Goal: Information Seeking & Learning: Check status

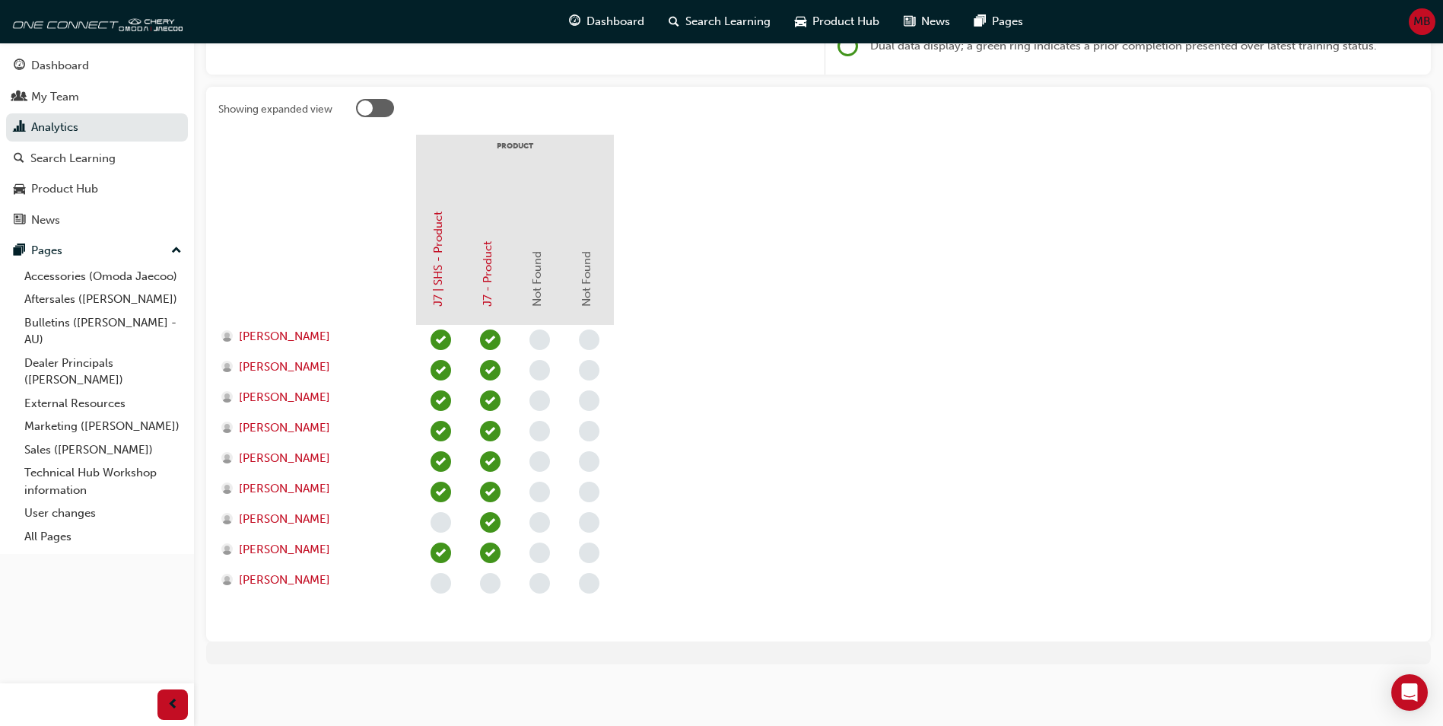
scroll to position [265, 0]
click at [45, 71] on div "Dashboard" at bounding box center [60, 65] width 58 height 17
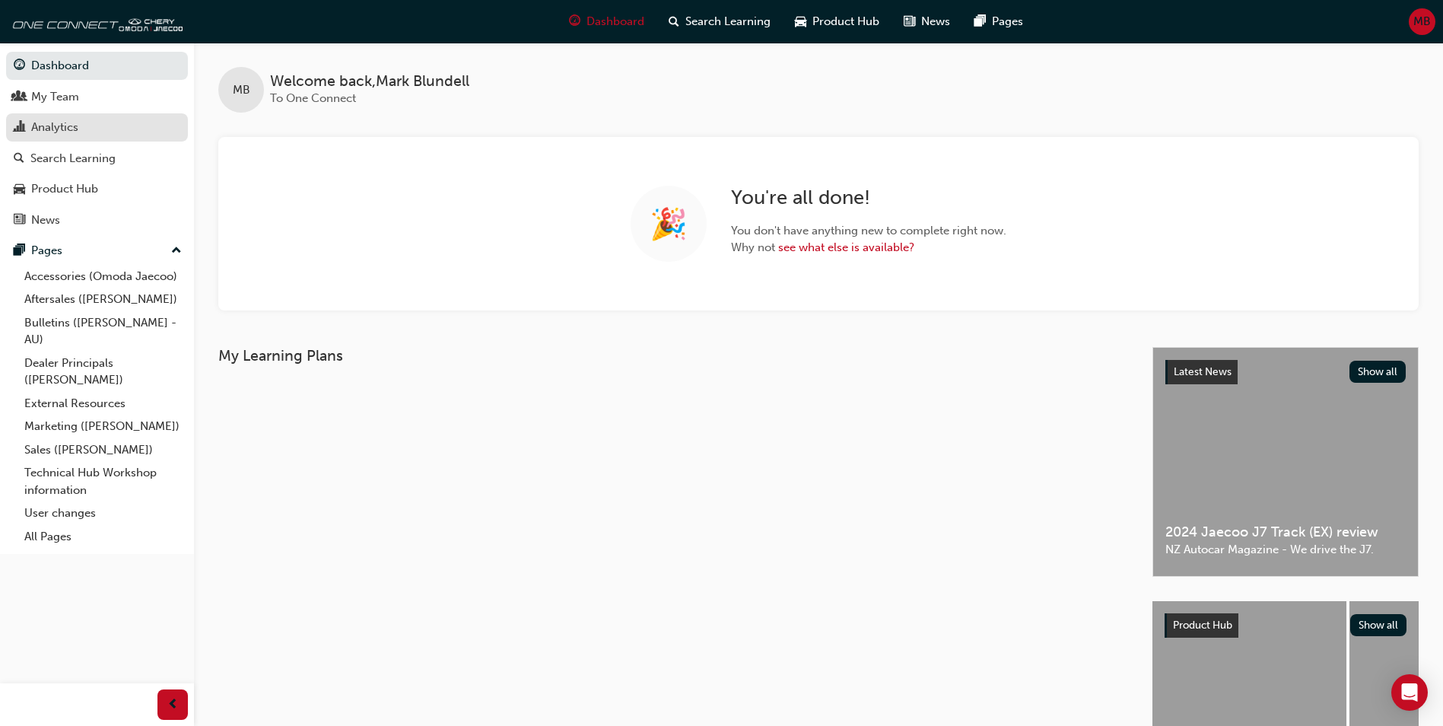
click at [58, 126] on div "Analytics" at bounding box center [54, 127] width 47 height 17
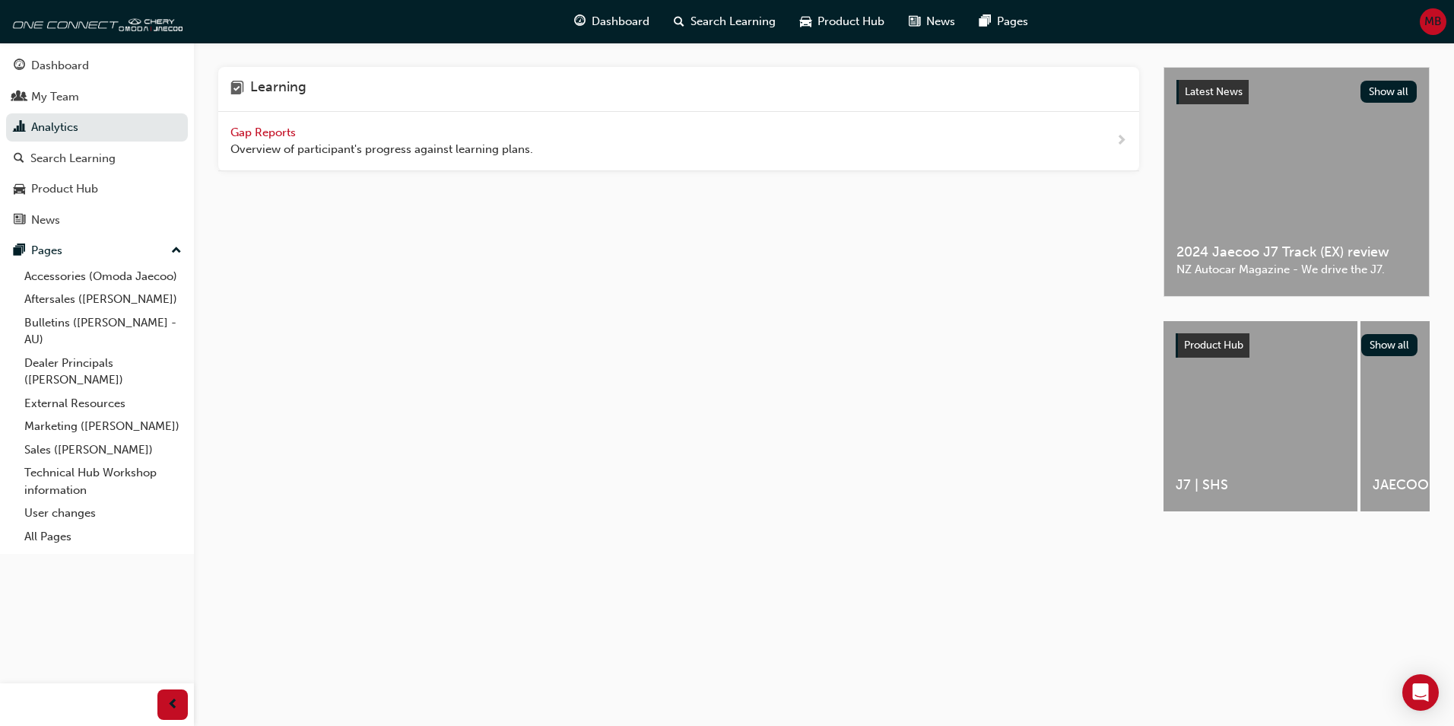
click at [268, 135] on span "Gap Reports" at bounding box center [264, 132] width 68 height 14
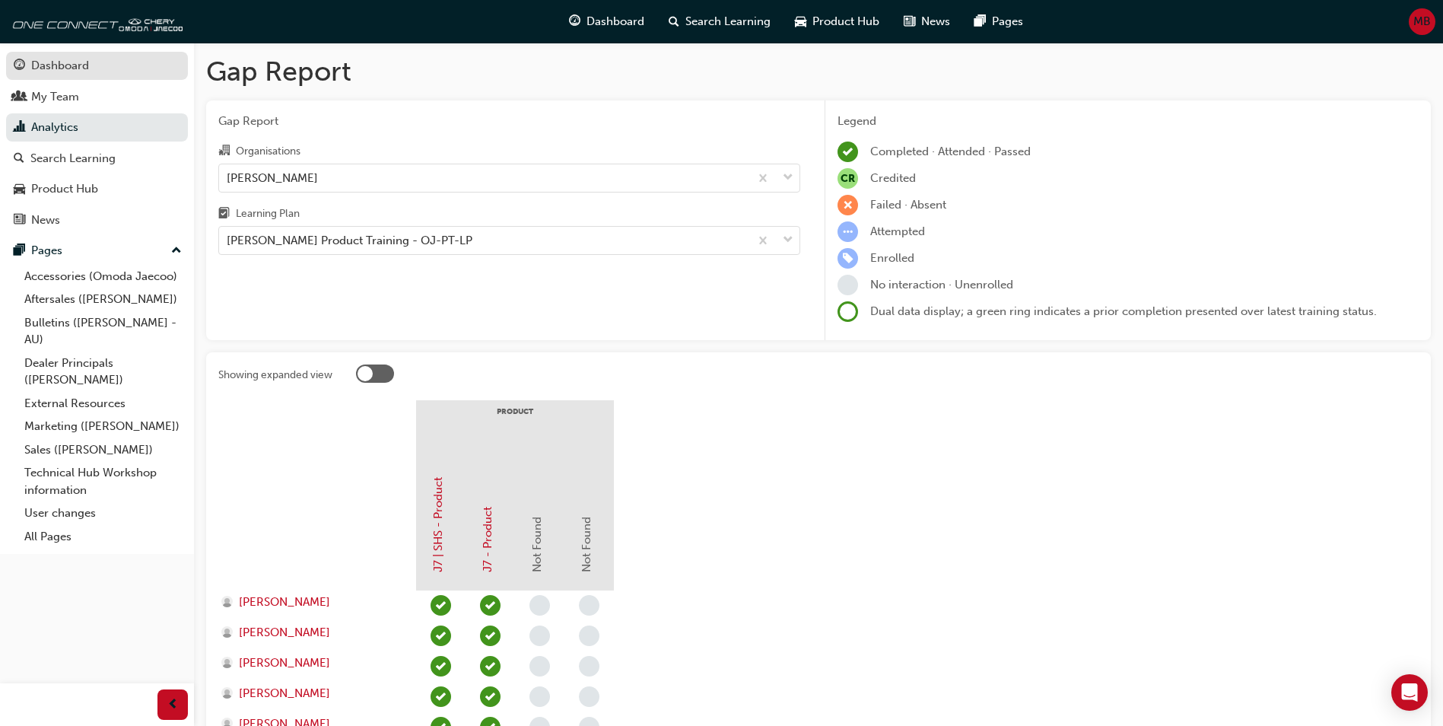
click at [71, 70] on div "Dashboard" at bounding box center [60, 65] width 58 height 17
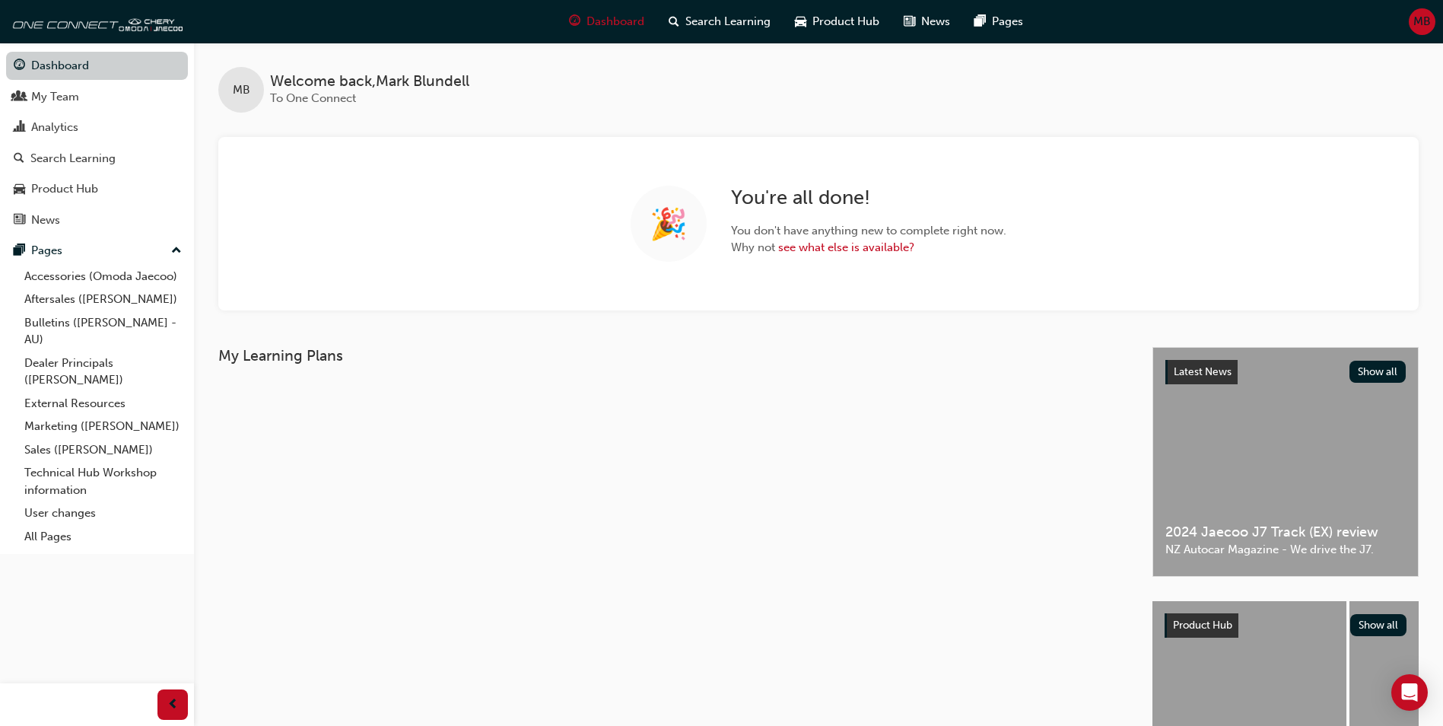
click at [71, 70] on link "Dashboard" at bounding box center [97, 66] width 182 height 28
click at [60, 98] on div "My Team" at bounding box center [55, 96] width 48 height 17
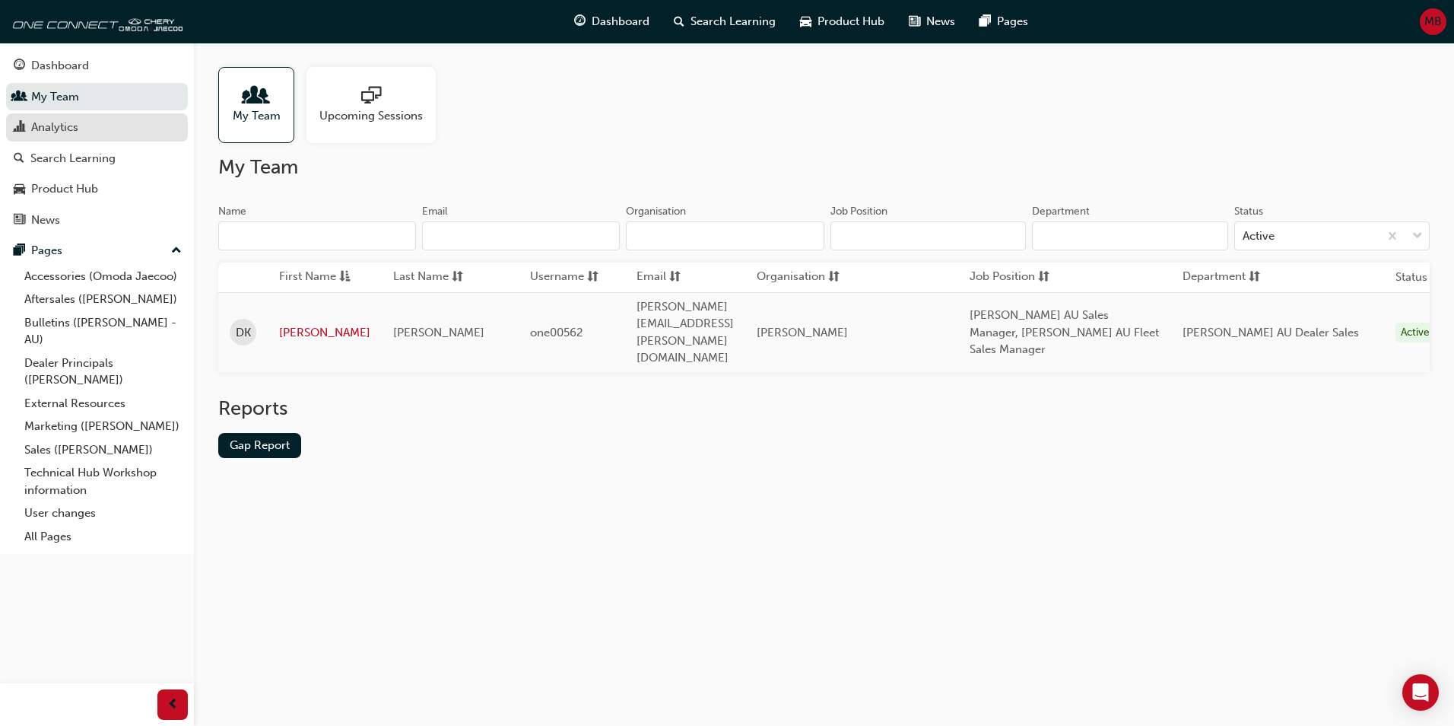
click at [56, 125] on div "Analytics" at bounding box center [54, 127] width 47 height 17
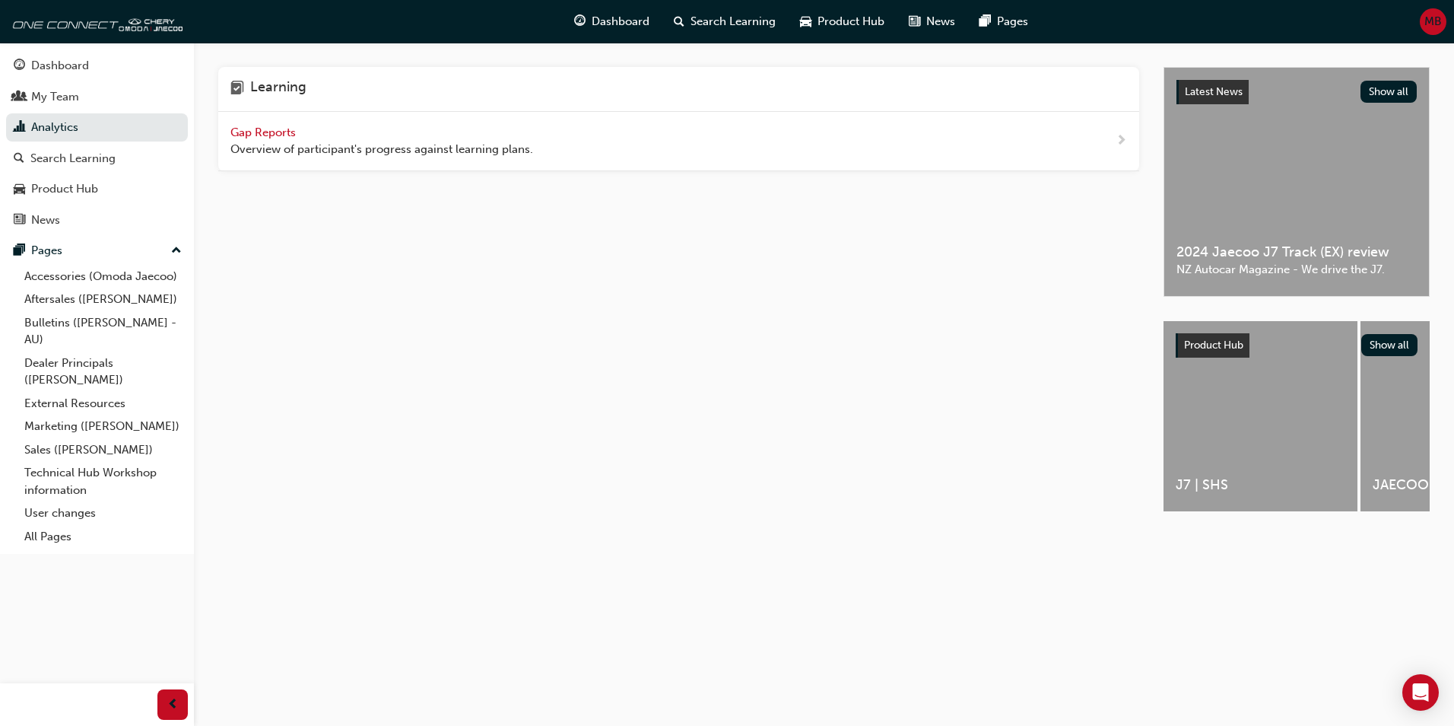
click at [283, 132] on span "Gap Reports" at bounding box center [264, 132] width 68 height 14
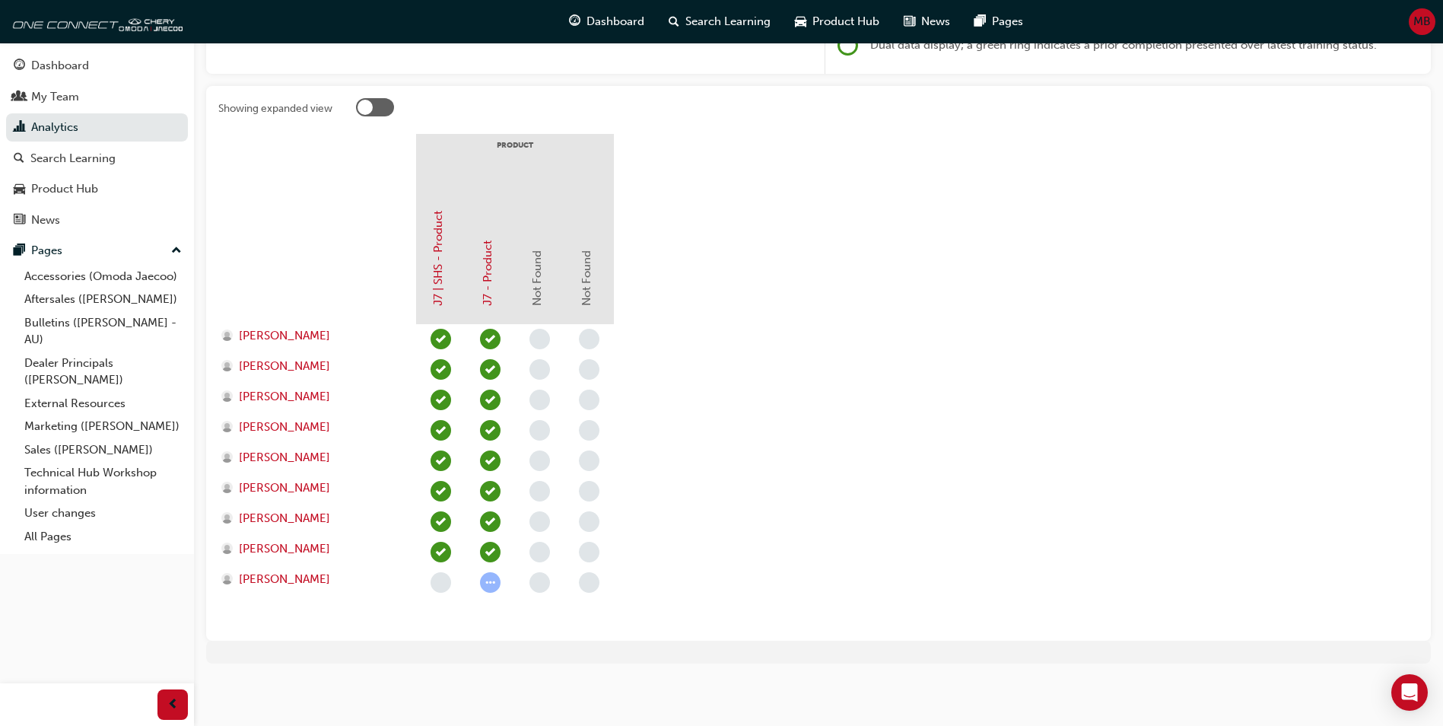
scroll to position [265, 0]
click at [490, 580] on span "learningRecordVerb_ATTEMPT-icon" at bounding box center [490, 583] width 21 height 21
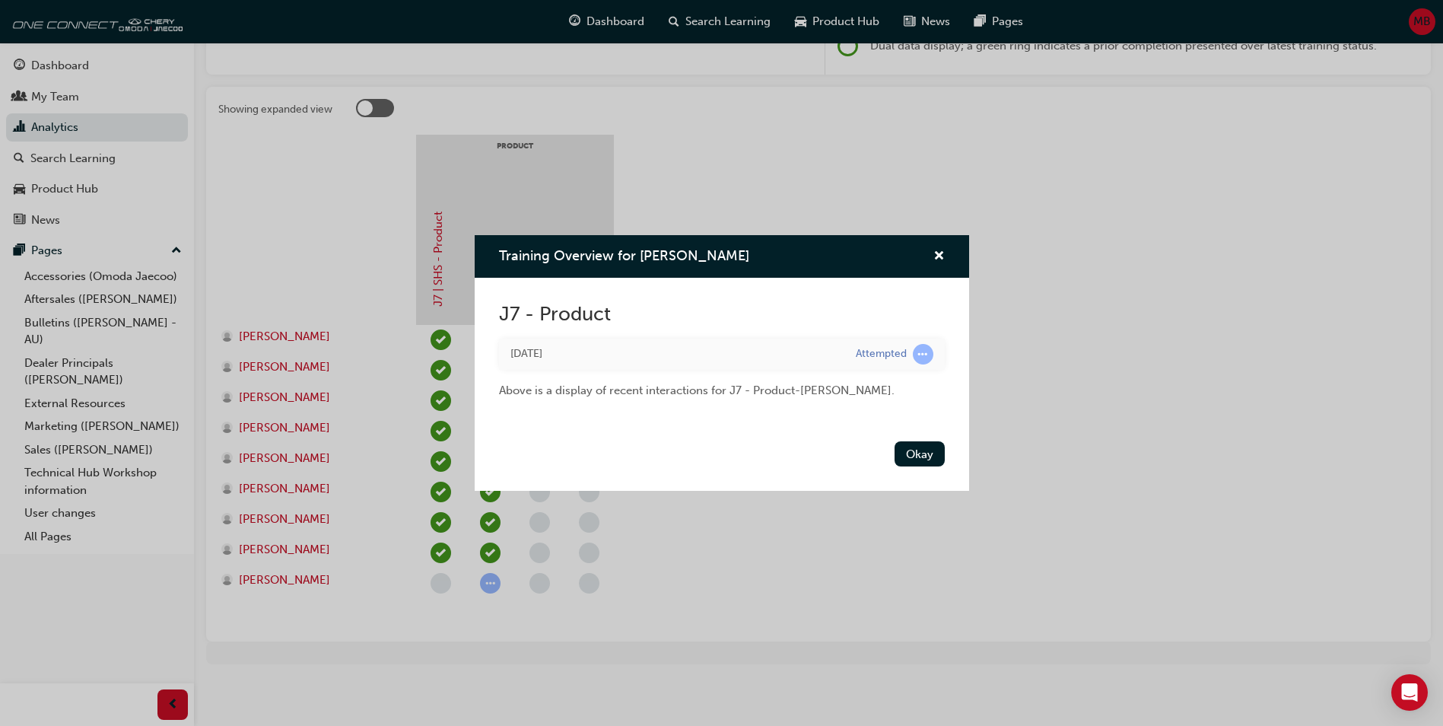
click at [923, 352] on span "learningRecordVerb_ATTEMPT-icon" at bounding box center [923, 354] width 21 height 21
click at [914, 465] on button "Okay" at bounding box center [919, 453] width 50 height 25
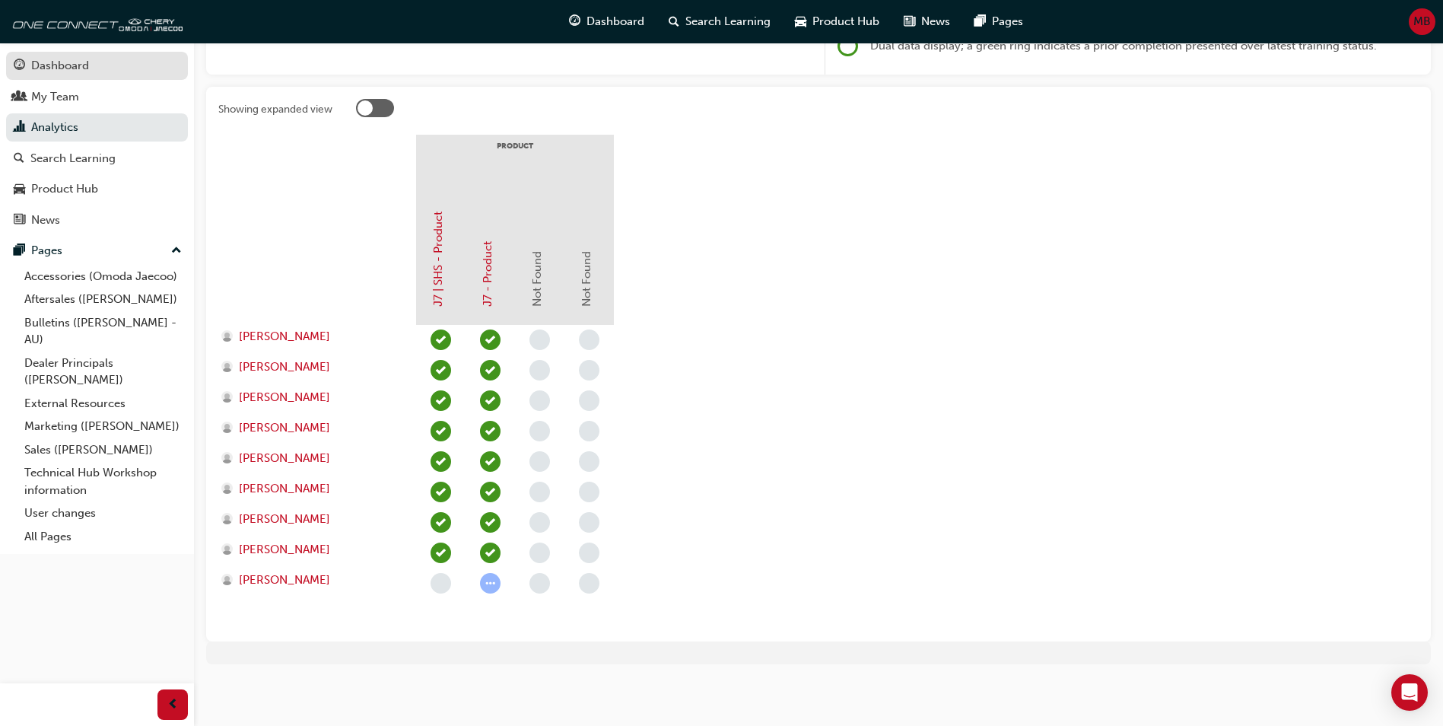
click at [52, 61] on div "Dashboard" at bounding box center [60, 65] width 58 height 17
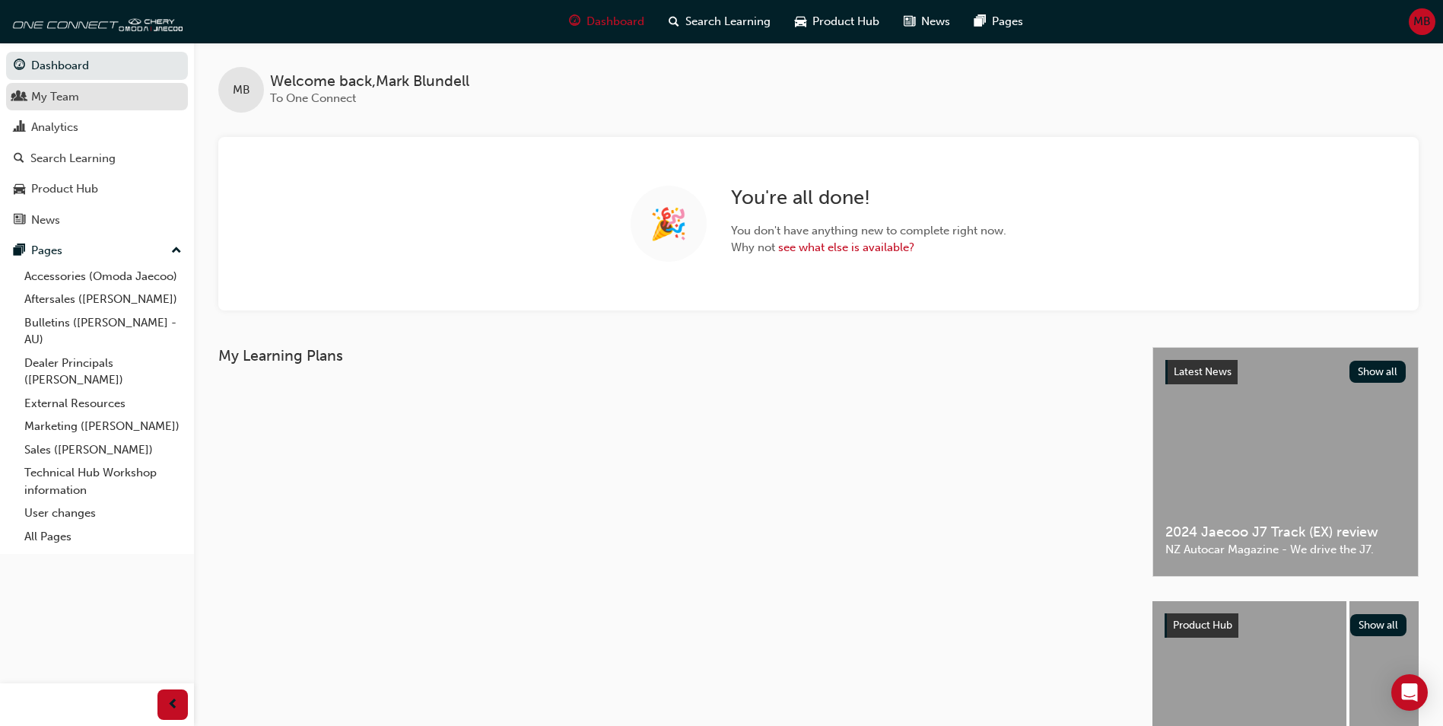
click at [63, 100] on div "My Team" at bounding box center [55, 96] width 48 height 17
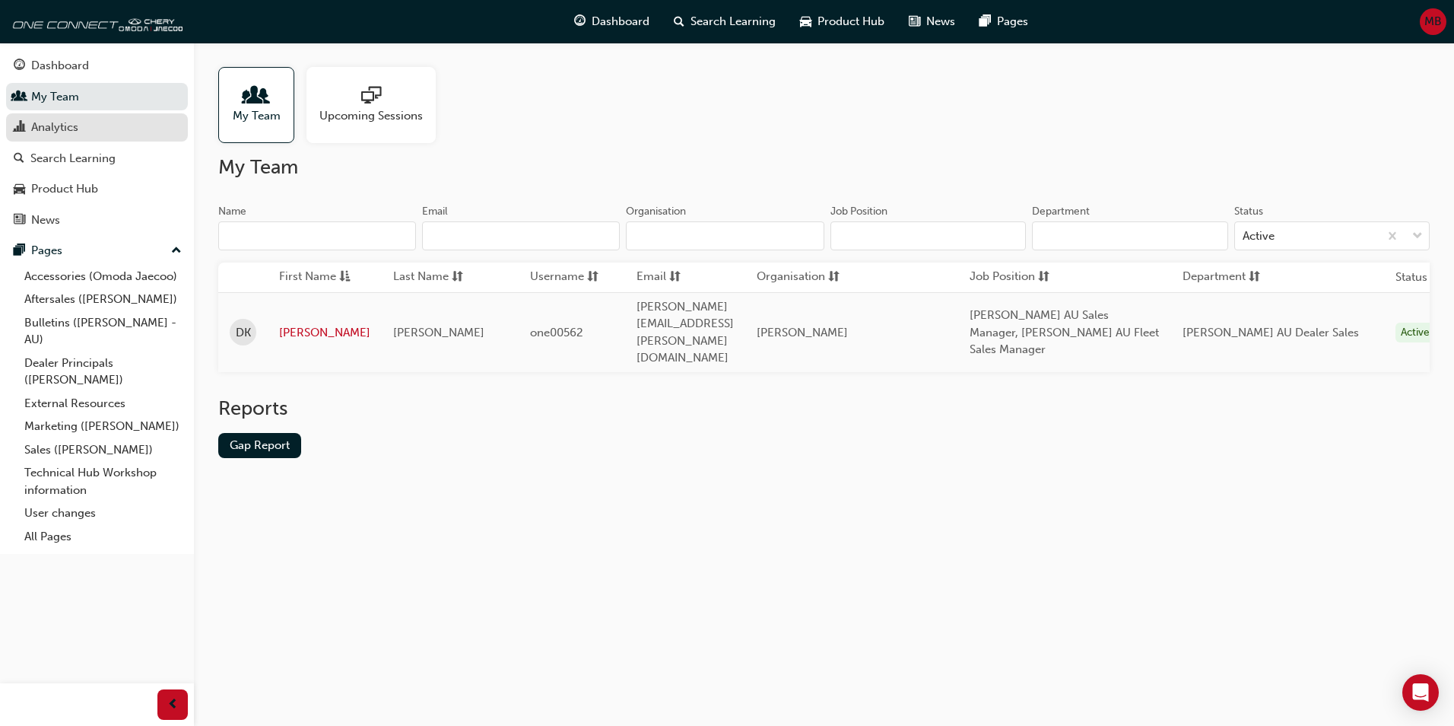
click at [64, 127] on div "Analytics" at bounding box center [54, 127] width 47 height 17
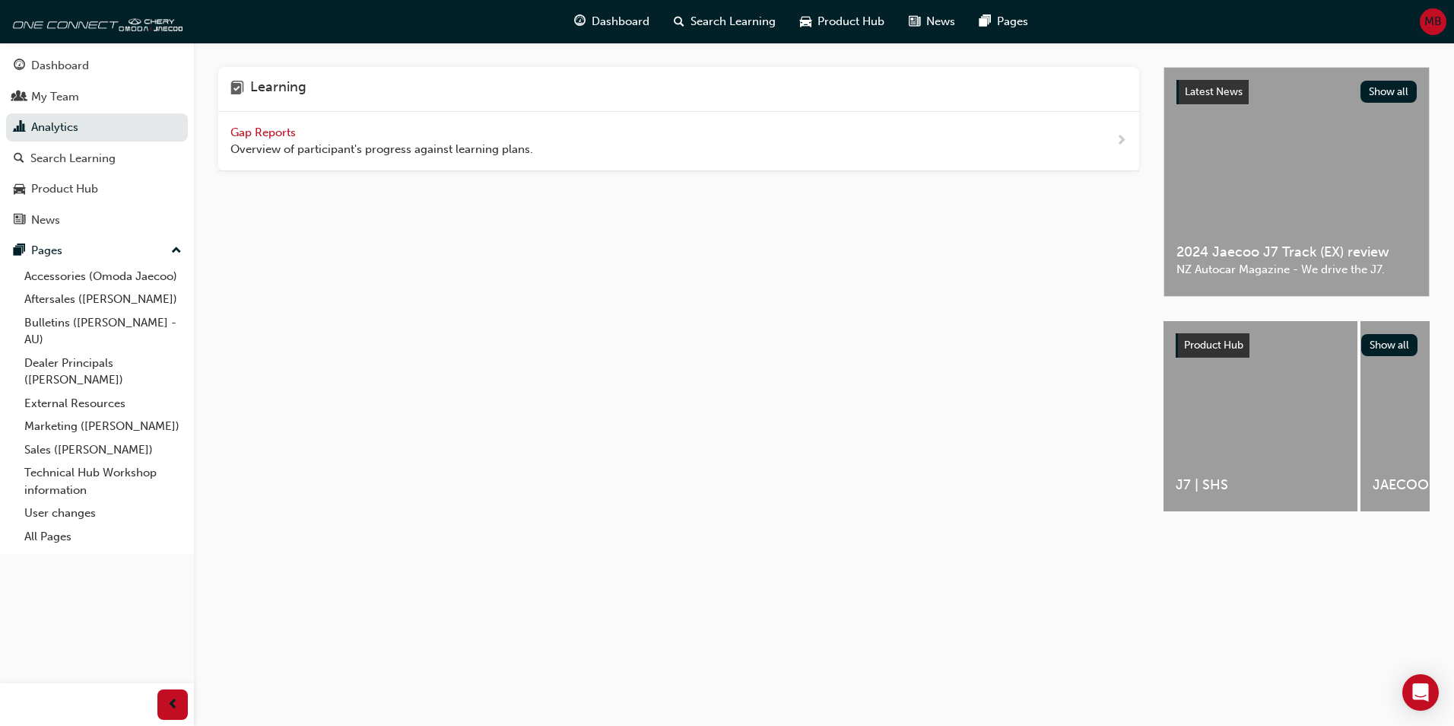
click at [276, 134] on span "Gap Reports" at bounding box center [264, 132] width 68 height 14
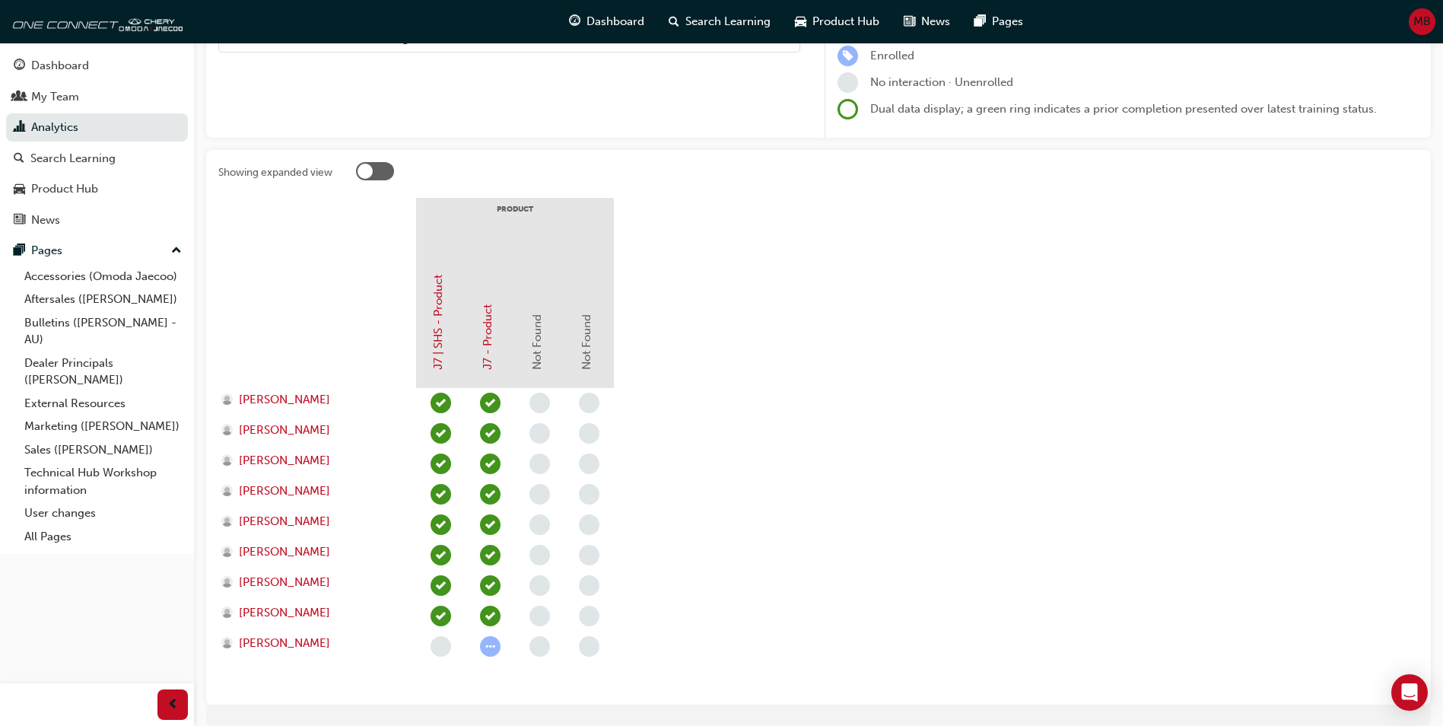
scroll to position [266, 0]
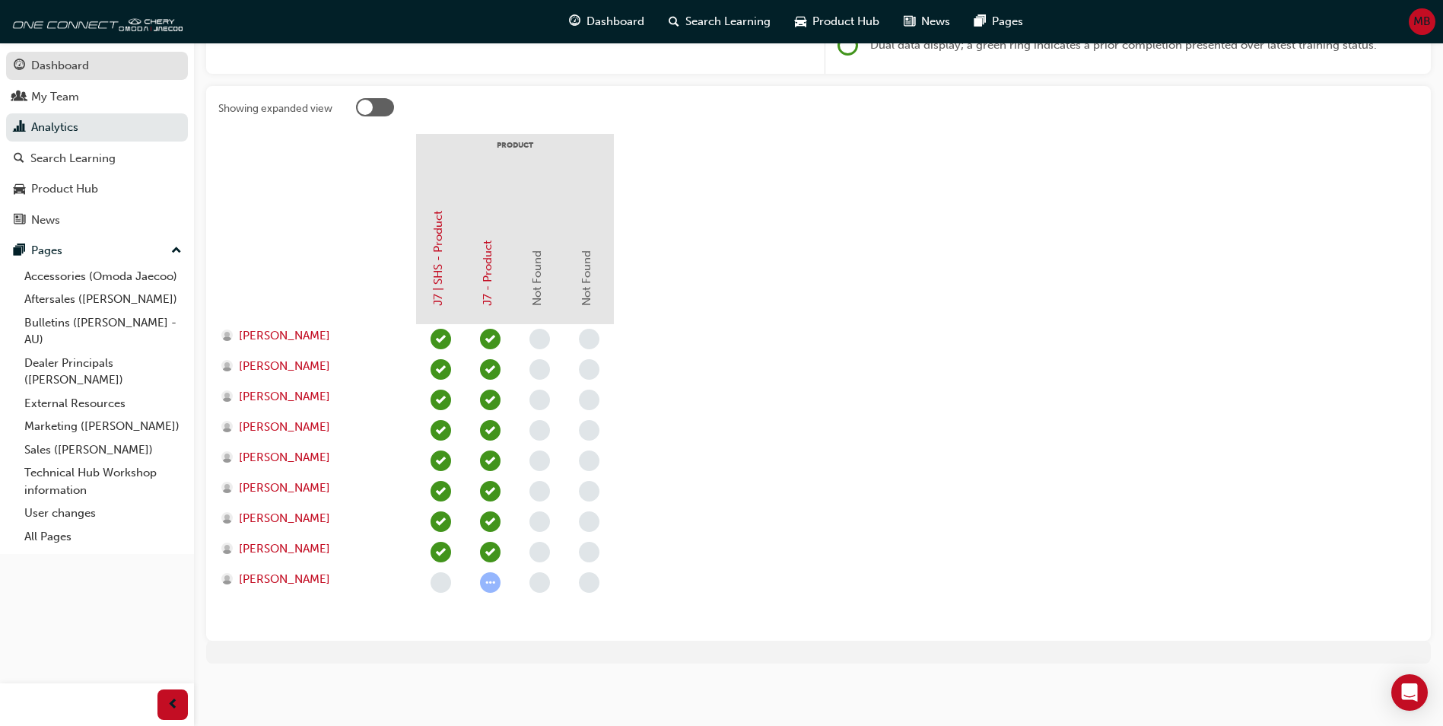
click at [43, 72] on div "Dashboard" at bounding box center [60, 65] width 58 height 17
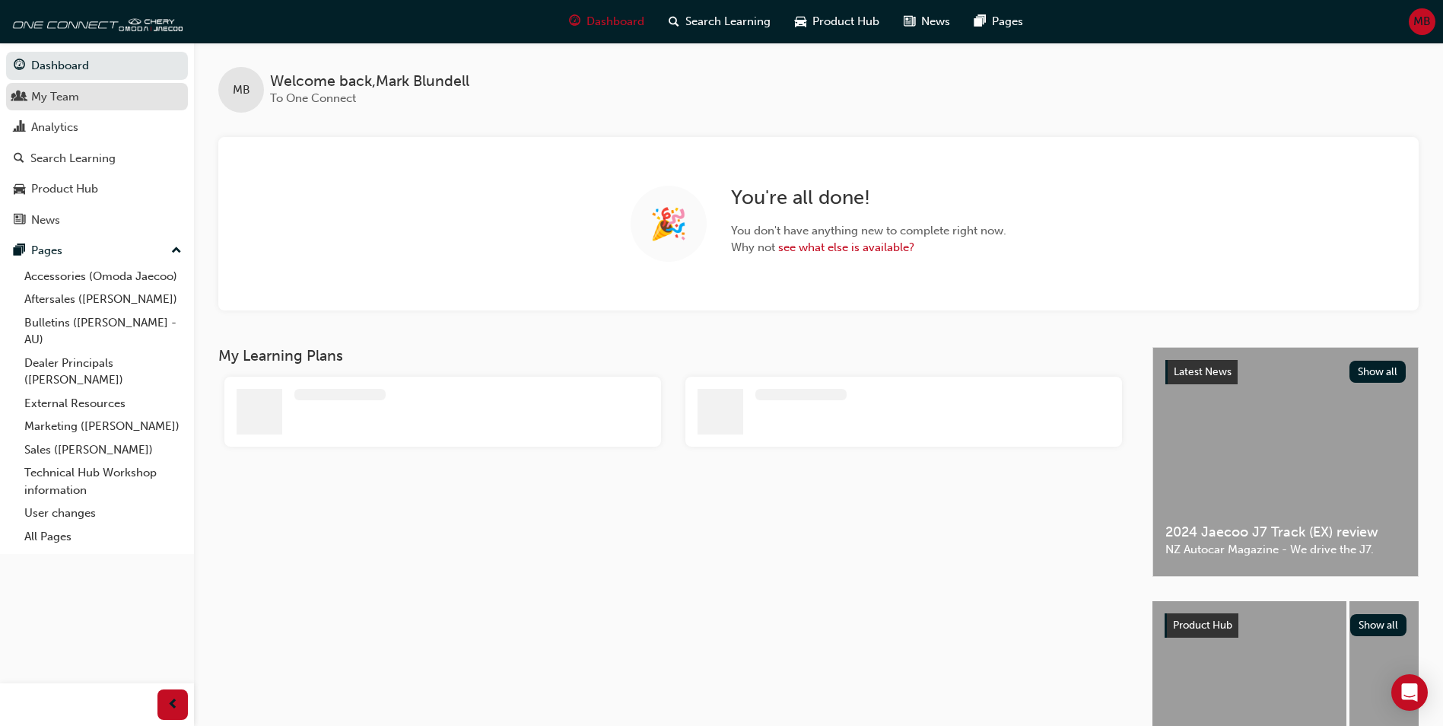
click at [59, 103] on div "My Team" at bounding box center [55, 96] width 48 height 17
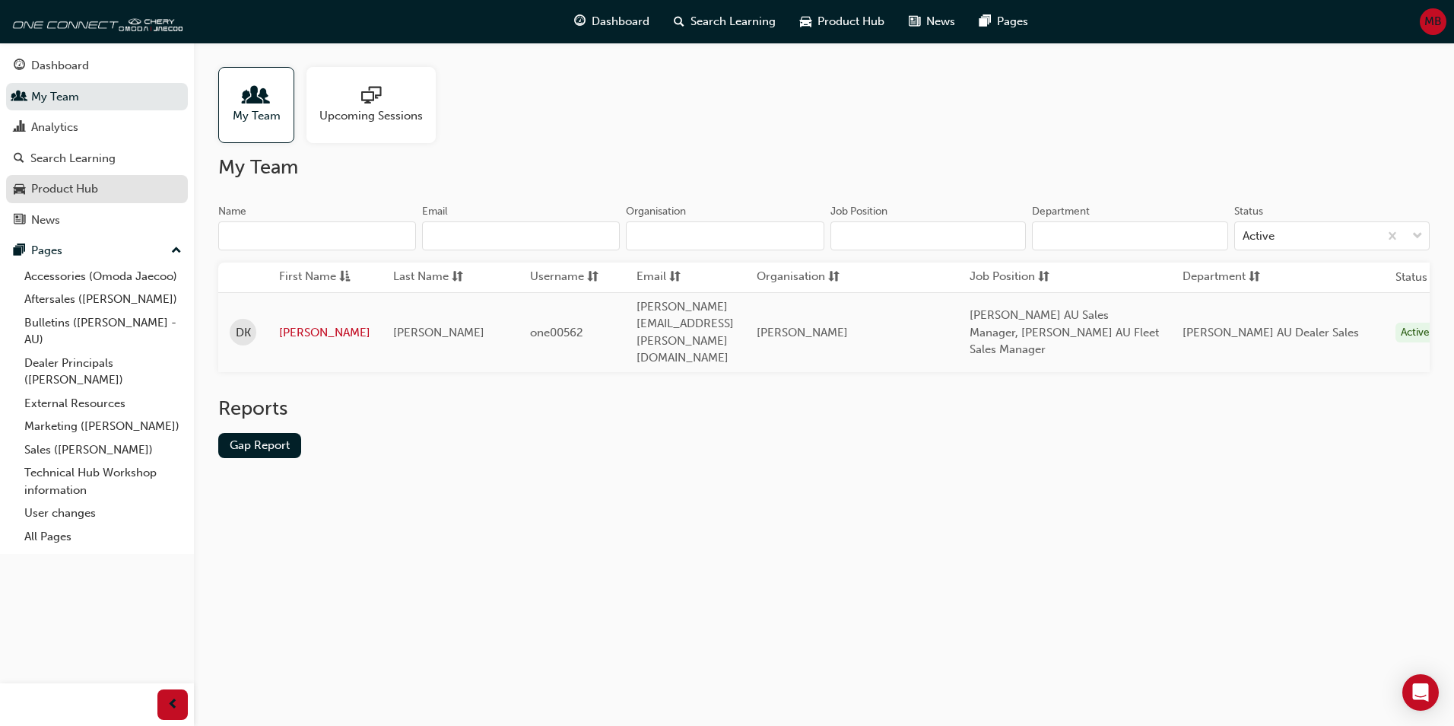
click at [46, 189] on div "Product Hub" at bounding box center [64, 188] width 67 height 17
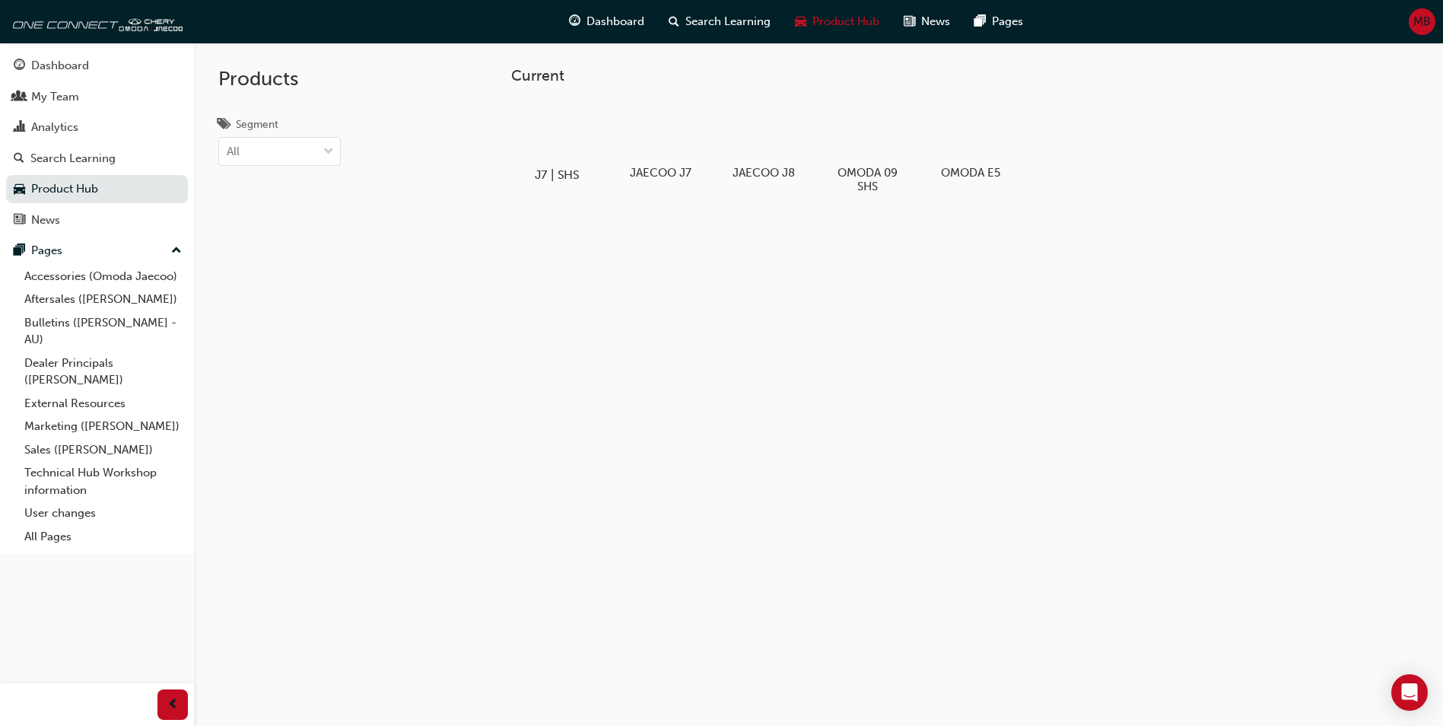
click at [553, 158] on div at bounding box center [557, 130] width 84 height 61
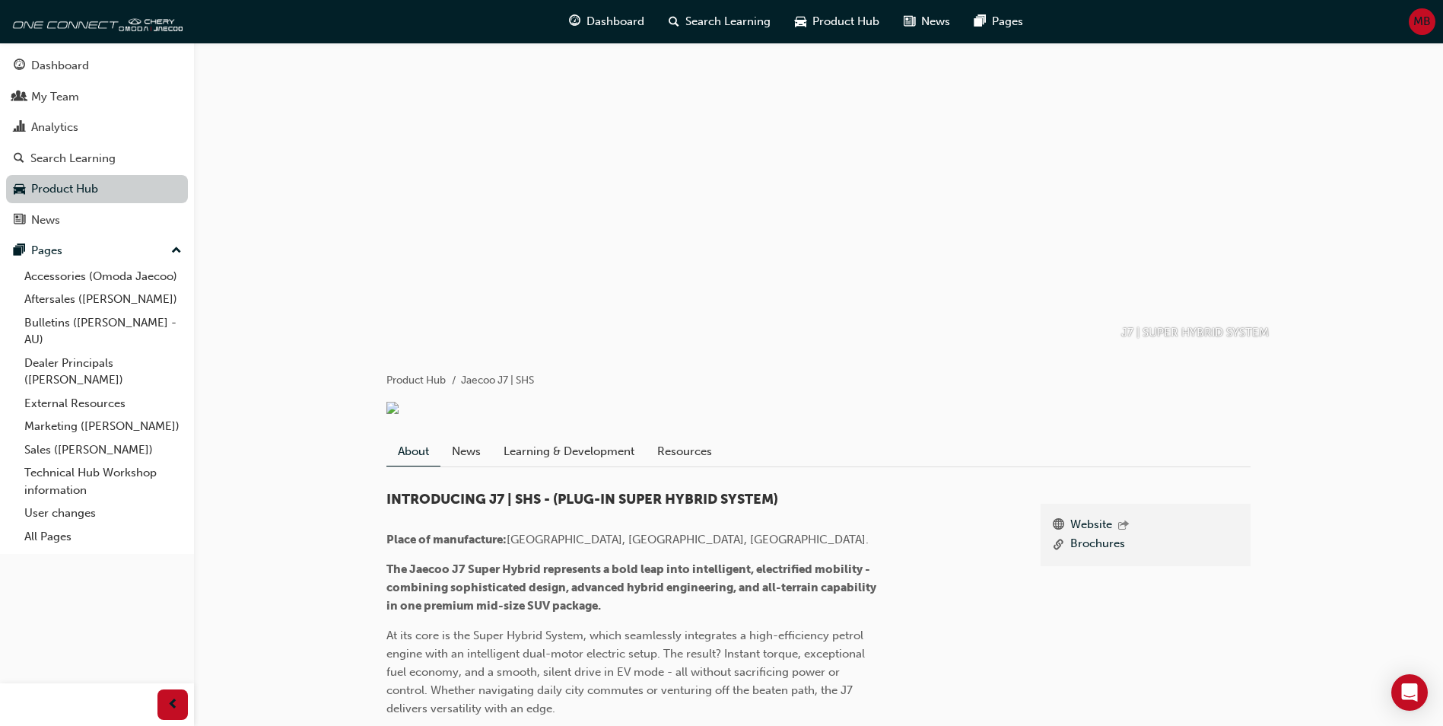
click at [76, 186] on link "Product Hub" at bounding box center [97, 189] width 182 height 28
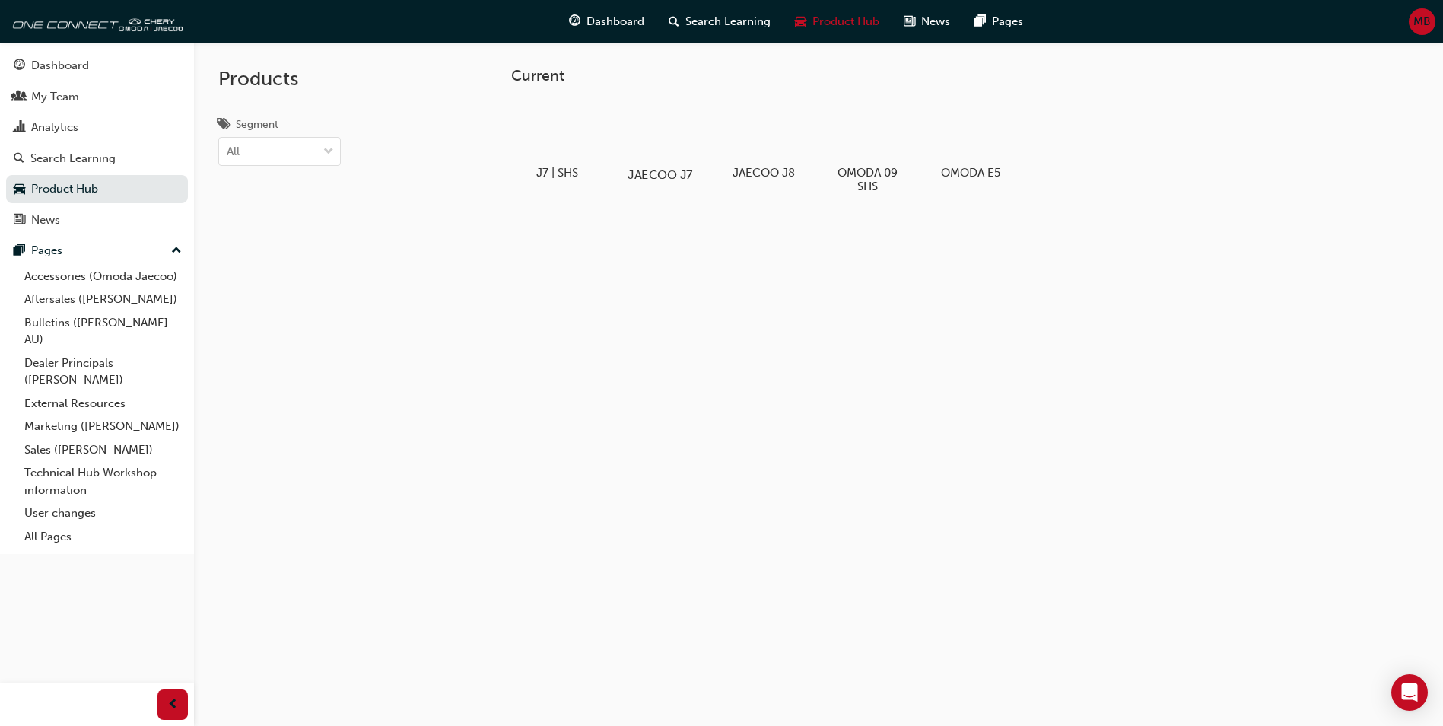
click at [665, 170] on h5 "JAECOO J7" at bounding box center [660, 174] width 84 height 14
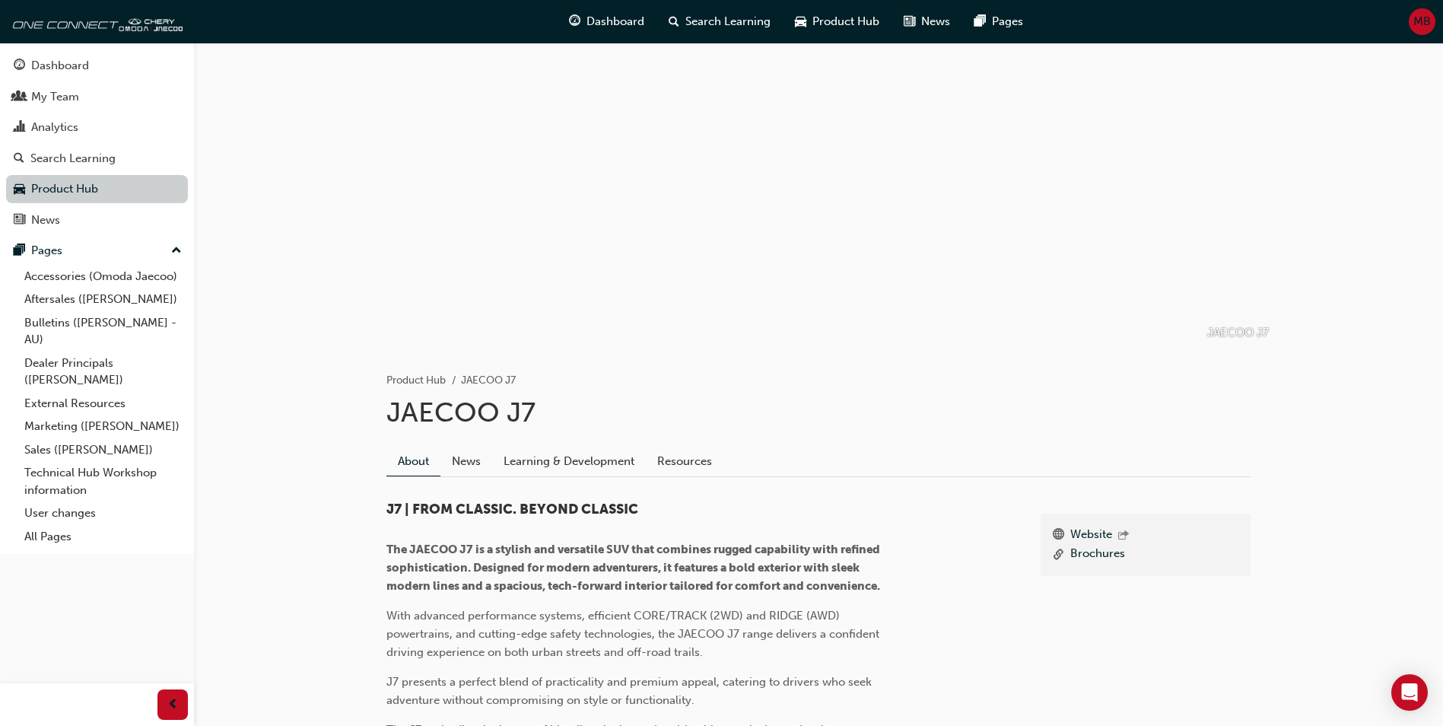
click at [75, 187] on link "Product Hub" at bounding box center [97, 189] width 182 height 28
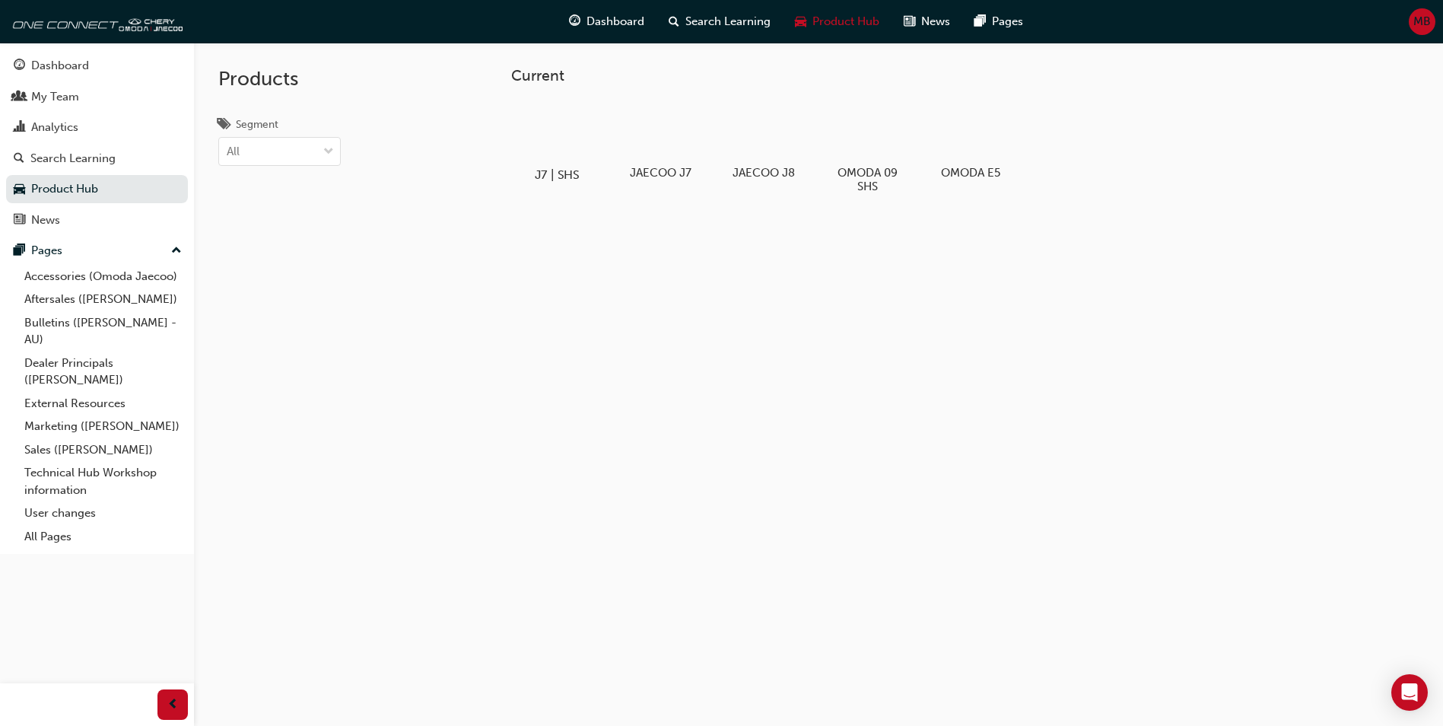
click at [565, 179] on h5 "J7 | SHS" at bounding box center [557, 174] width 84 height 14
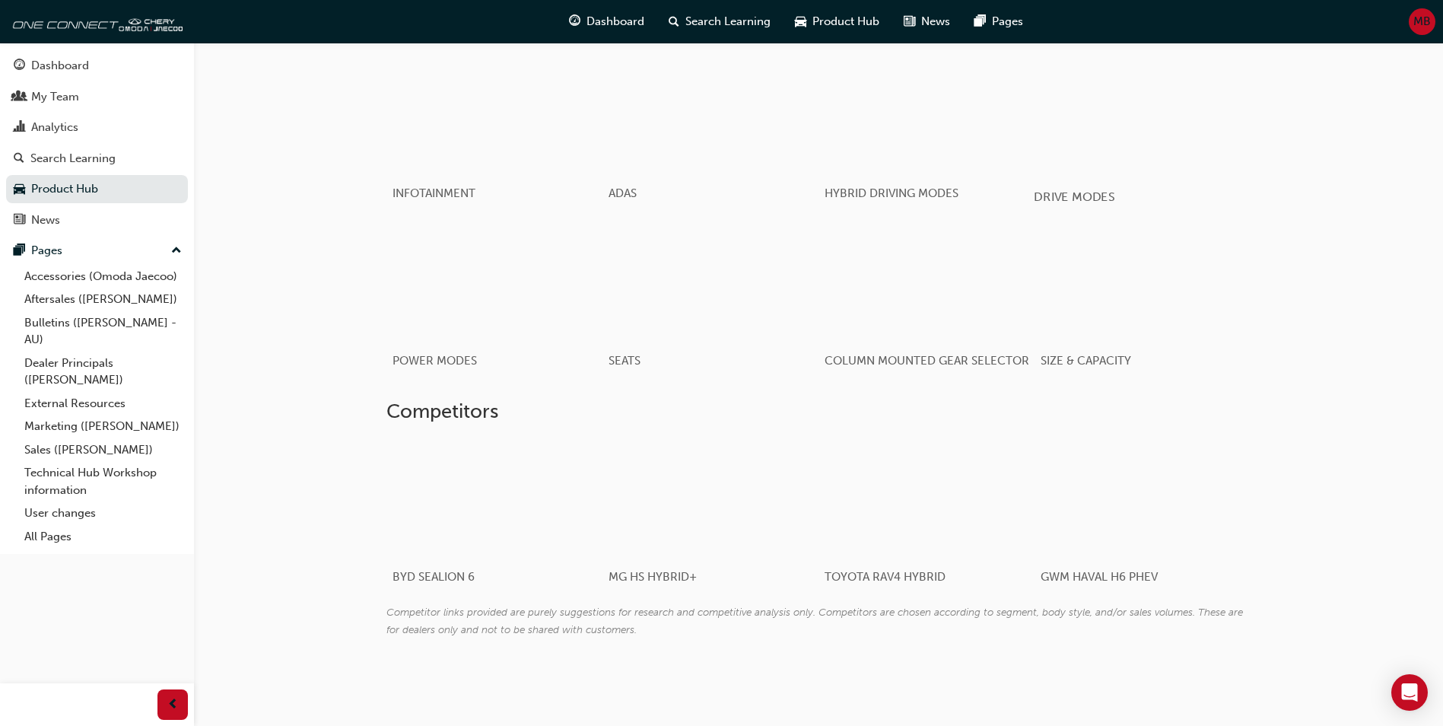
scroll to position [1824, 0]
click at [40, 71] on div "Dashboard" at bounding box center [60, 65] width 58 height 17
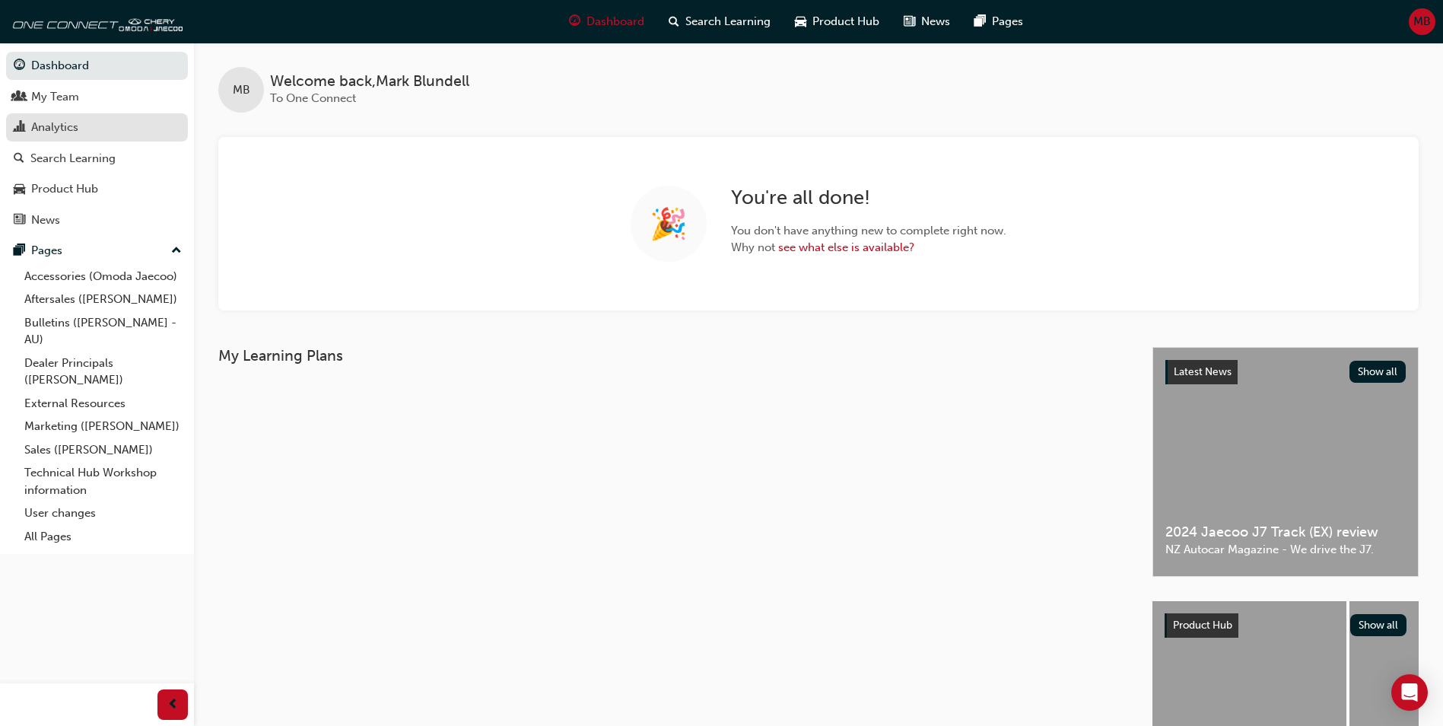
click at [62, 125] on div "Analytics" at bounding box center [54, 127] width 47 height 17
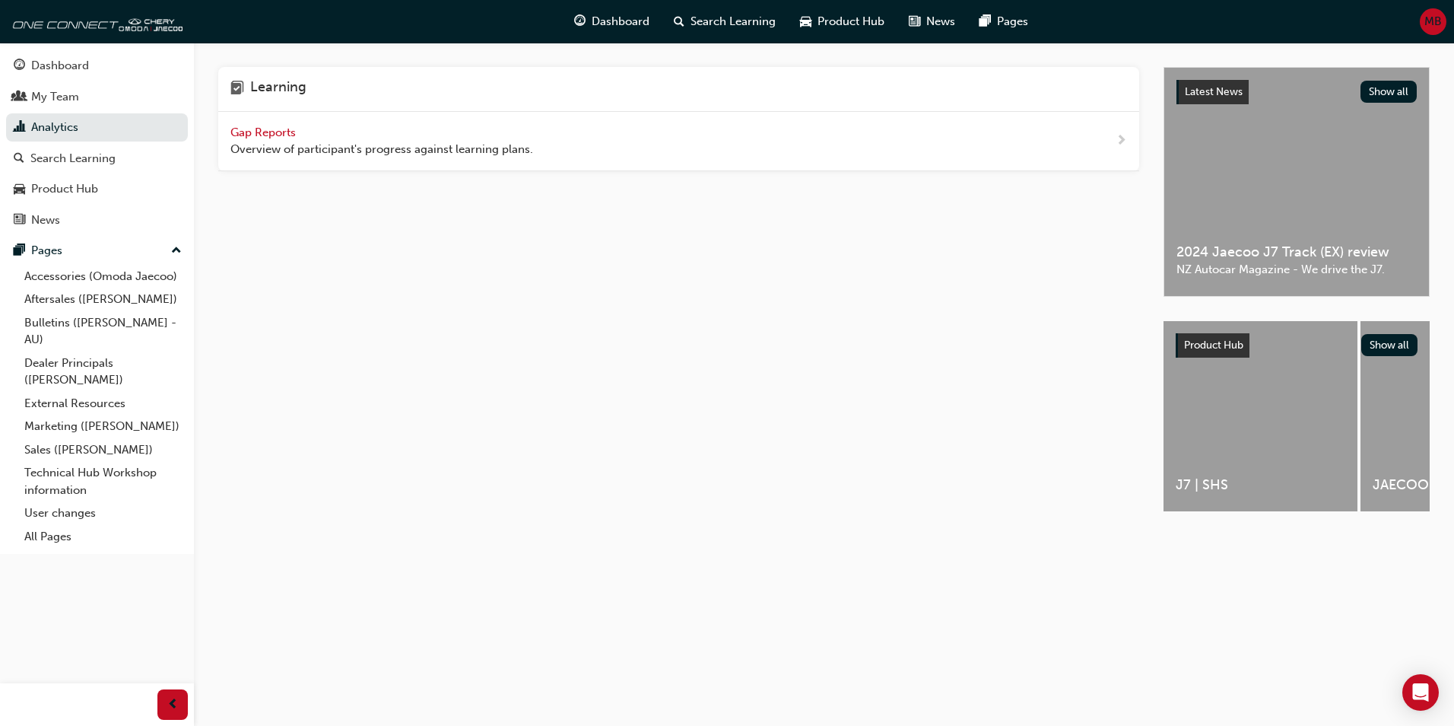
click at [271, 132] on span "Gap Reports" at bounding box center [264, 132] width 68 height 14
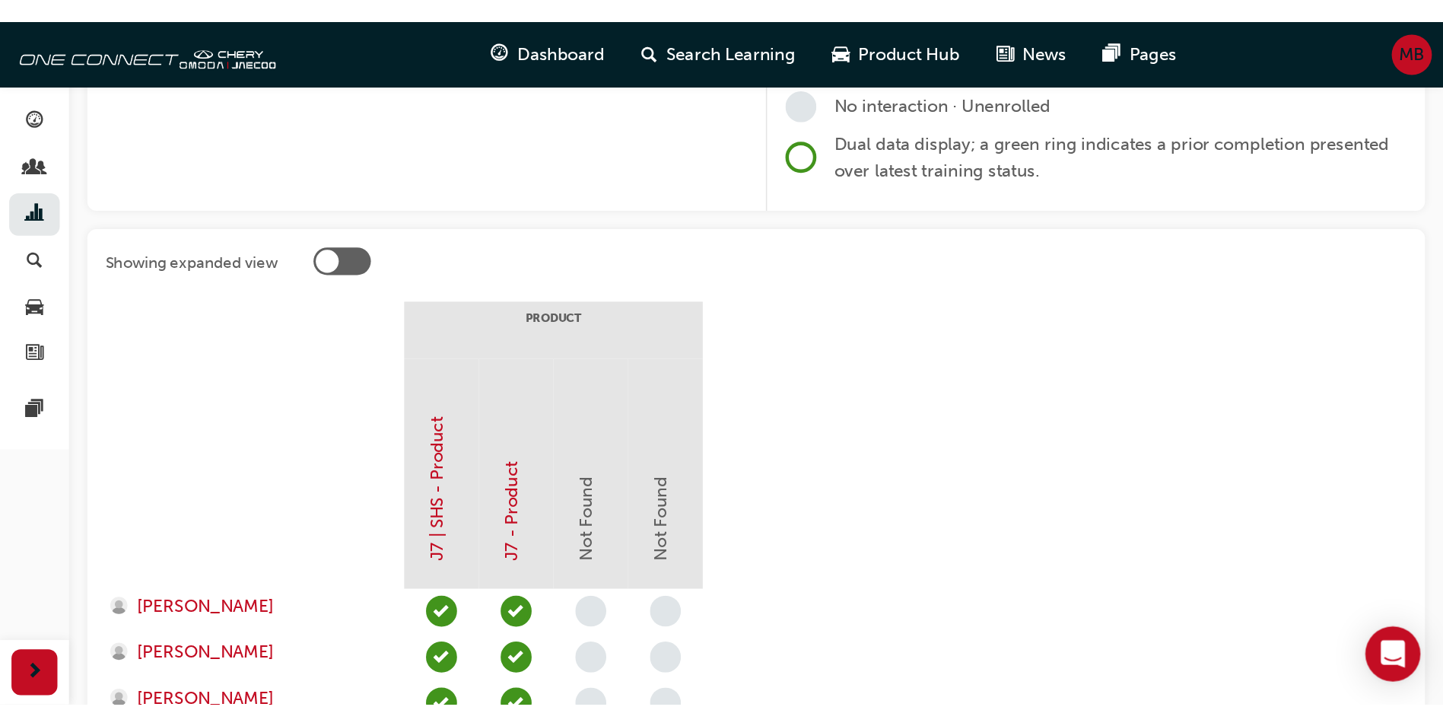
scroll to position [229, 0]
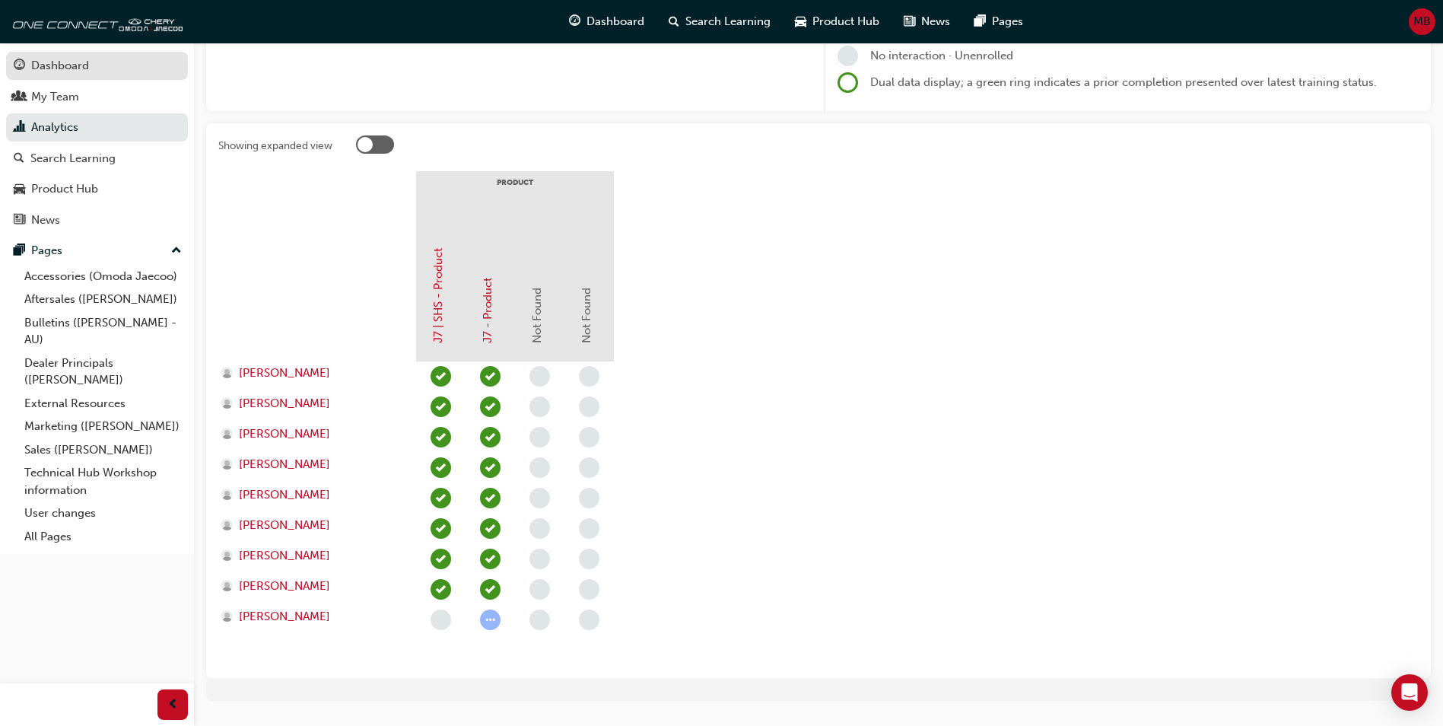
click at [56, 64] on div "Dashboard" at bounding box center [60, 65] width 58 height 17
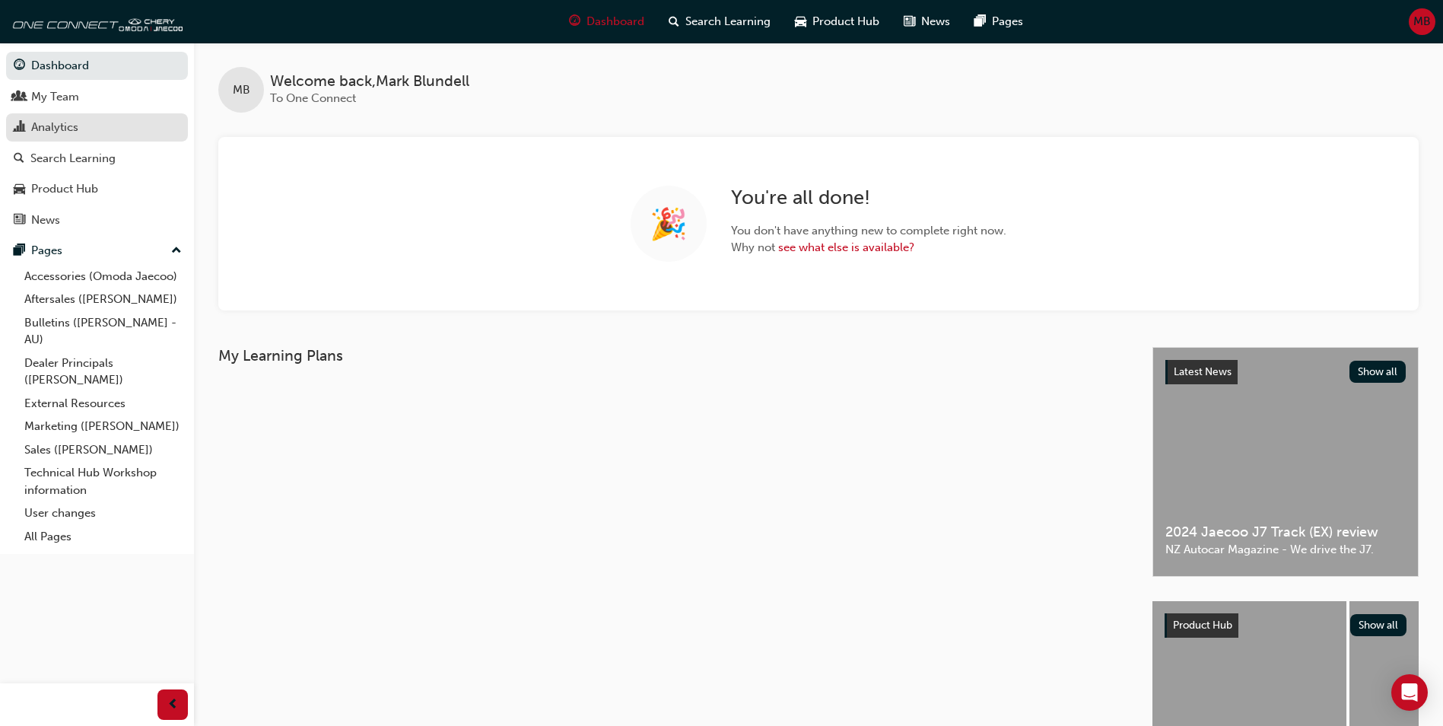
click at [56, 132] on div "Analytics" at bounding box center [54, 127] width 47 height 17
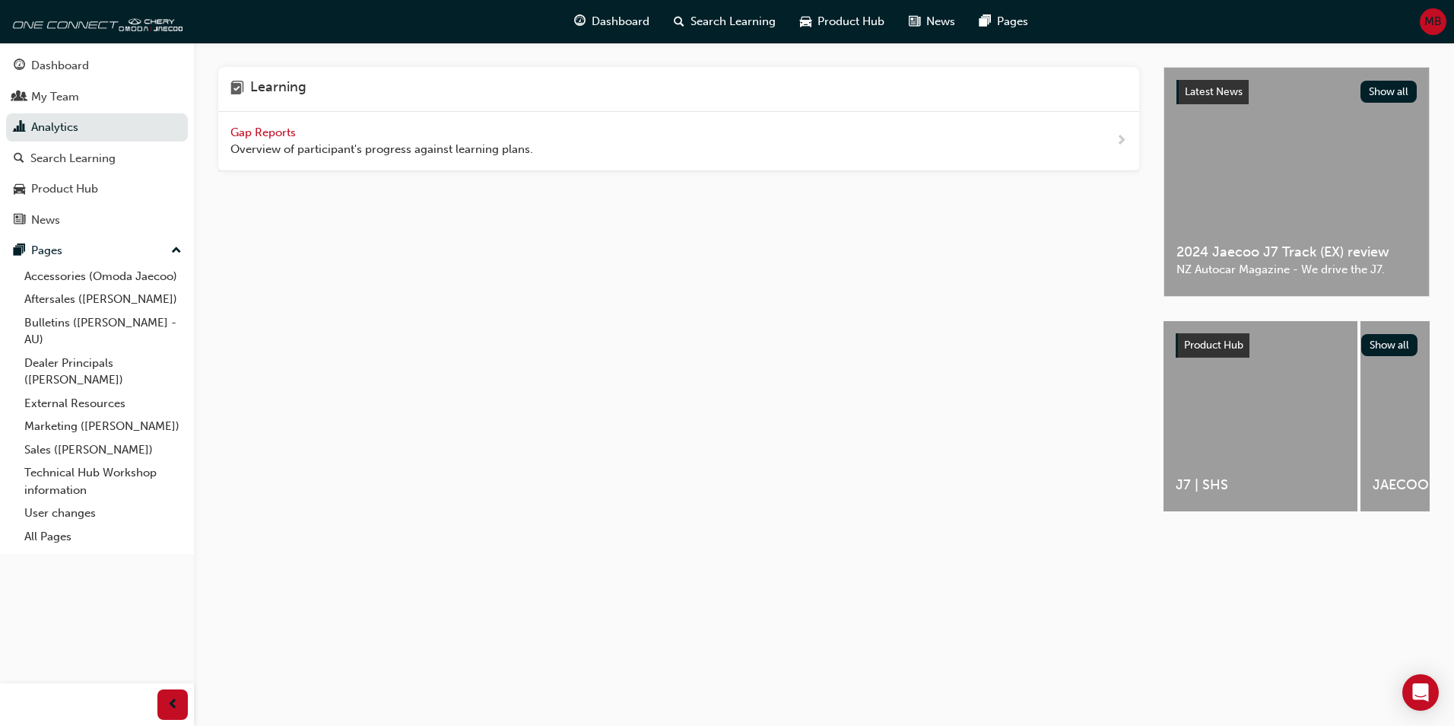
click at [278, 134] on span "Gap Reports" at bounding box center [264, 132] width 68 height 14
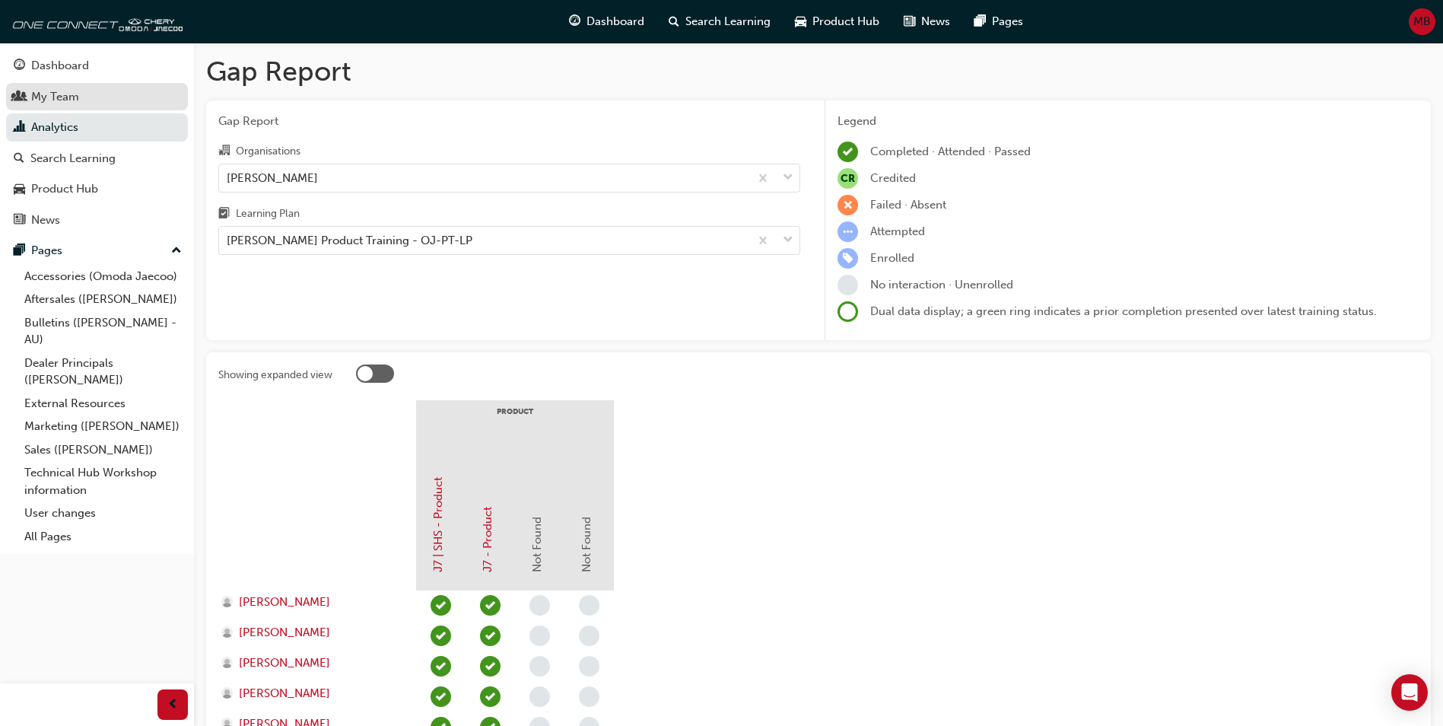
click at [52, 103] on div "My Team" at bounding box center [55, 96] width 48 height 17
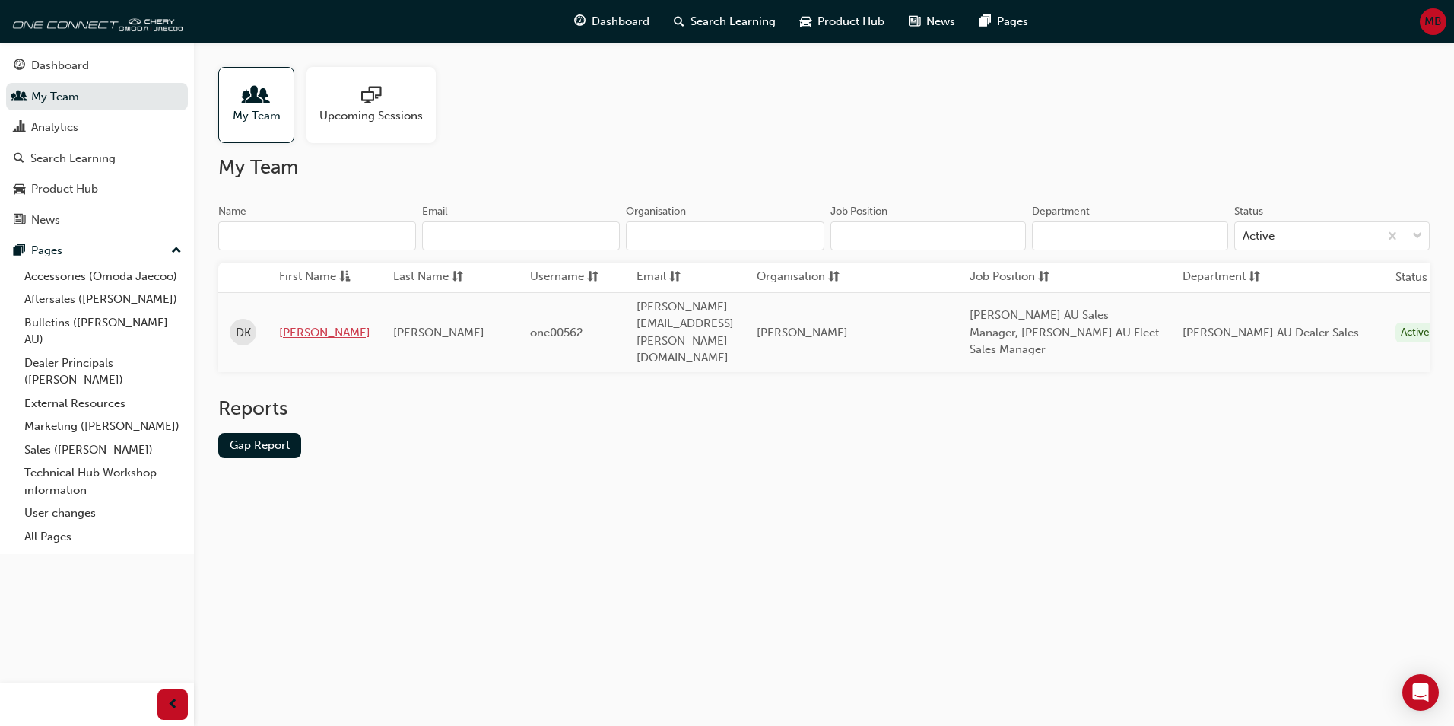
click at [287, 324] on link "[PERSON_NAME]" at bounding box center [324, 332] width 91 height 17
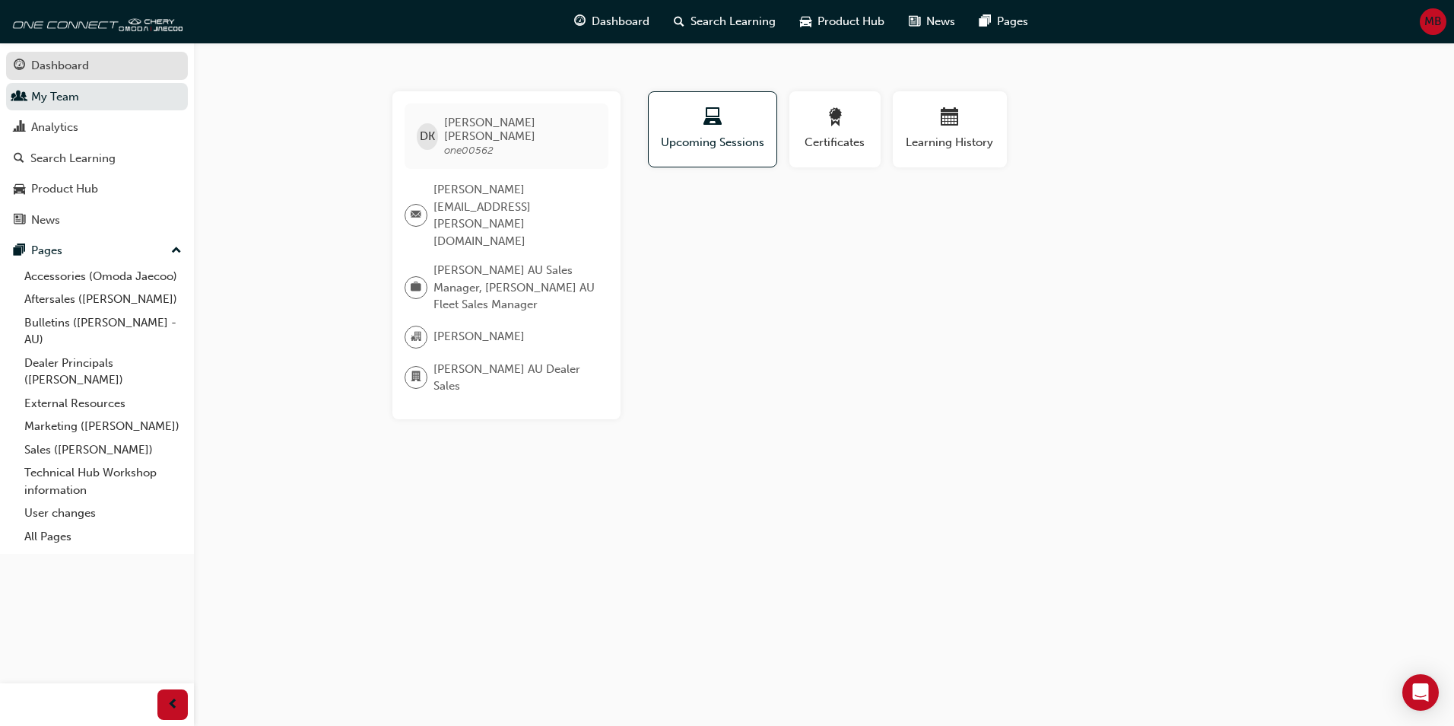
click at [62, 63] on div "Dashboard" at bounding box center [60, 65] width 58 height 17
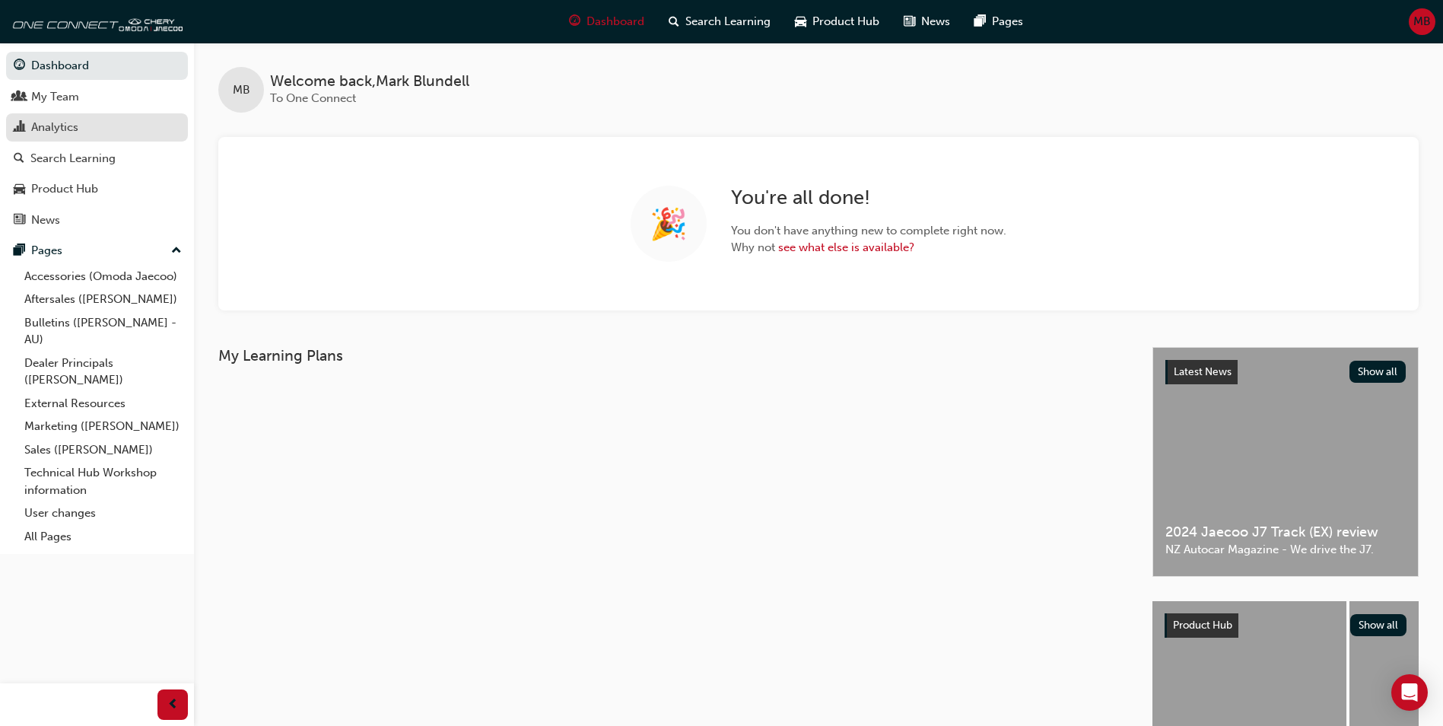
click at [51, 132] on div "Analytics" at bounding box center [54, 127] width 47 height 17
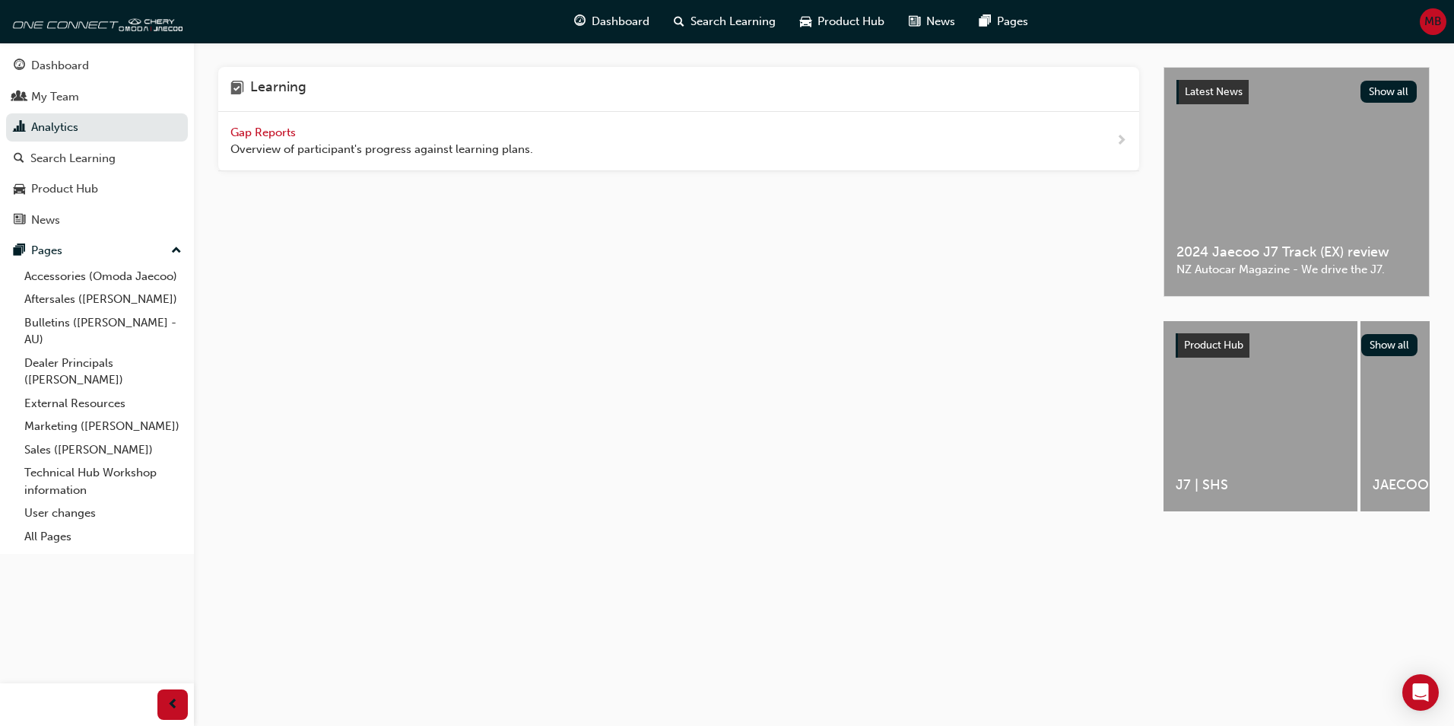
click at [266, 129] on span "Gap Reports" at bounding box center [264, 132] width 68 height 14
